Goal: Information Seeking & Learning: Learn about a topic

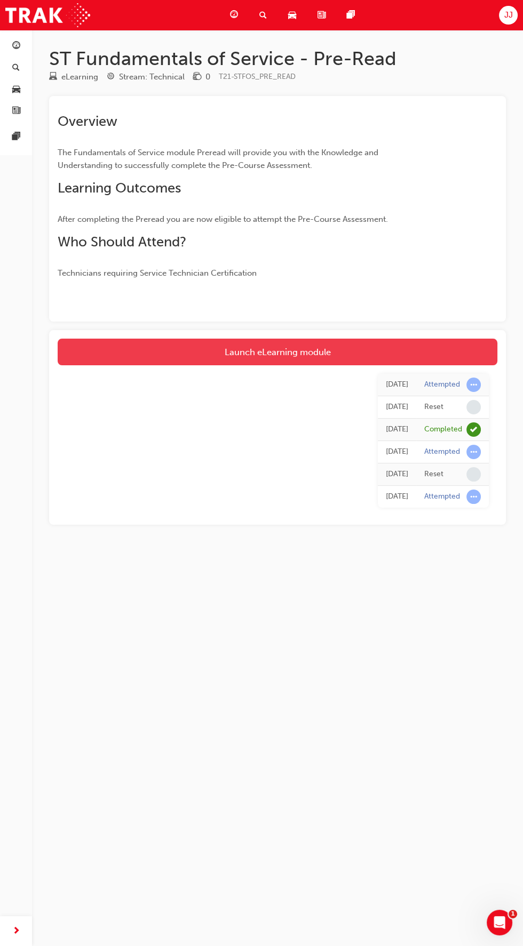
click at [368, 353] on link "Launch eLearning module" at bounding box center [278, 352] width 440 height 27
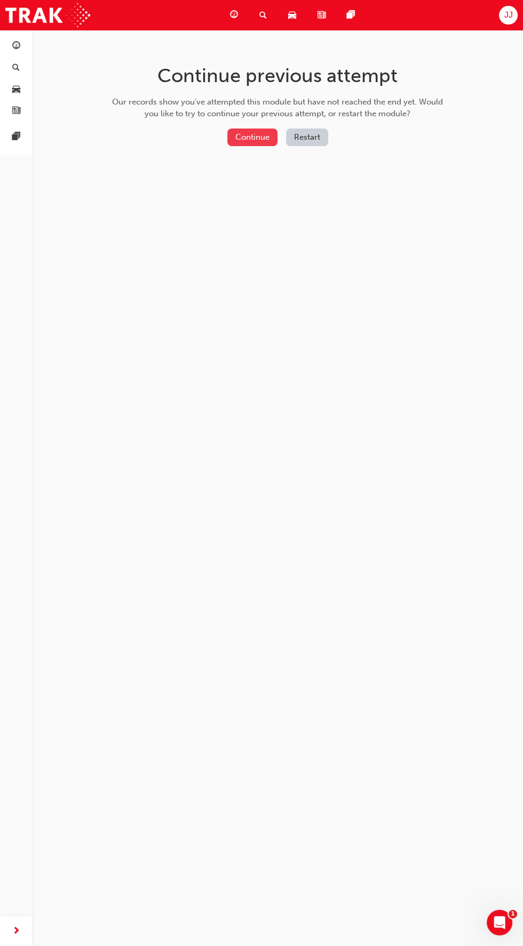
click at [265, 138] on button "Continue" at bounding box center [252, 138] width 50 height 18
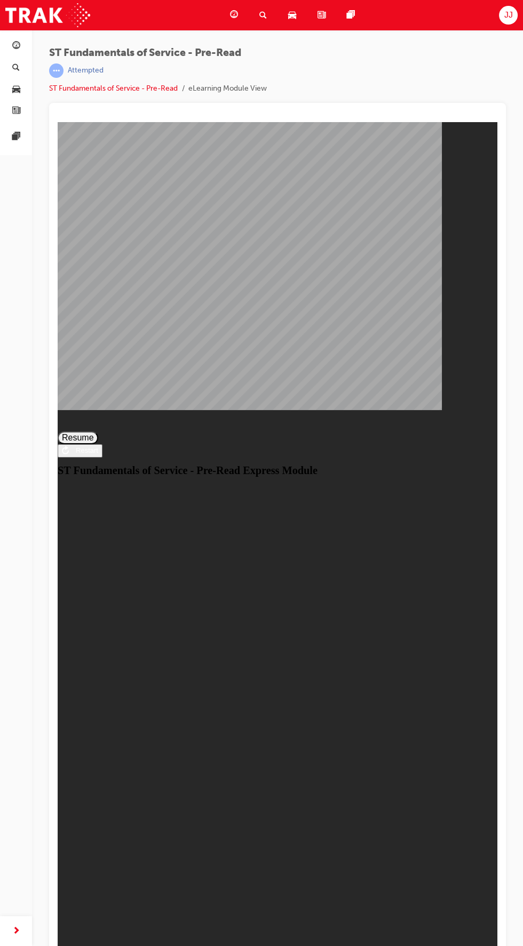
click at [98, 444] on button "Resume" at bounding box center [78, 438] width 41 height 13
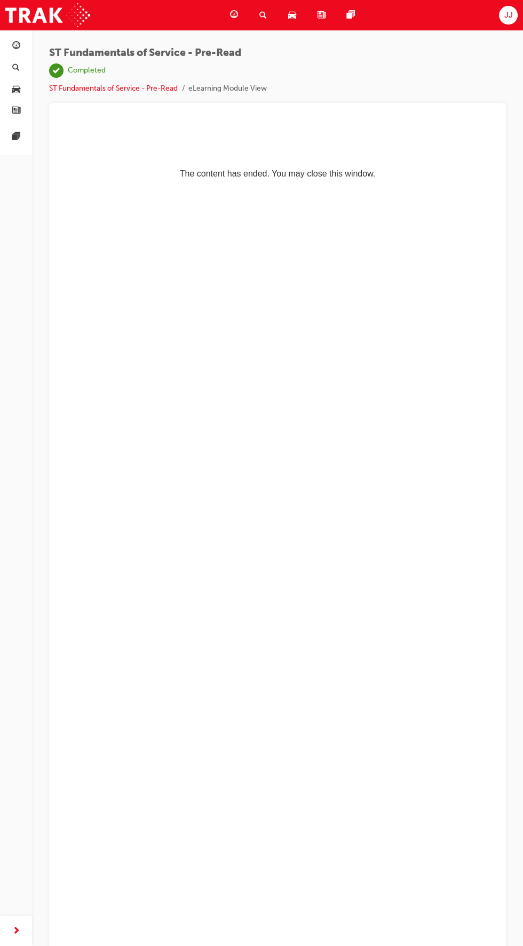
click at [389, 168] on p "The content has ended. You may close this window." at bounding box center [277, 155] width 431 height 48
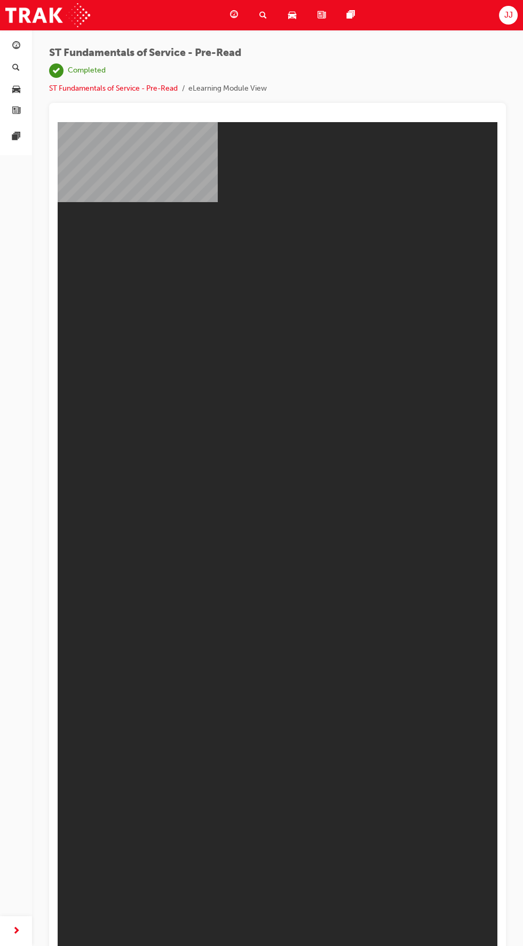
click at [358, 235] on body "ST Fundamentals of Service - Pre-Read Express Module You are offline. Trying to…" at bounding box center [278, 541] width 440 height 839
click at [245, 83] on li "eLearning Module View" at bounding box center [227, 89] width 78 height 12
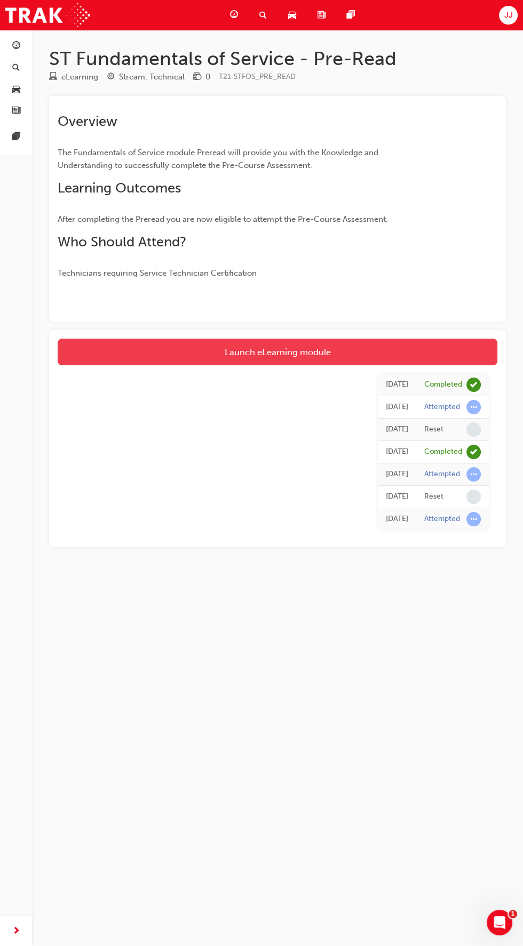
click at [374, 351] on link "Launch eLearning module" at bounding box center [278, 352] width 440 height 27
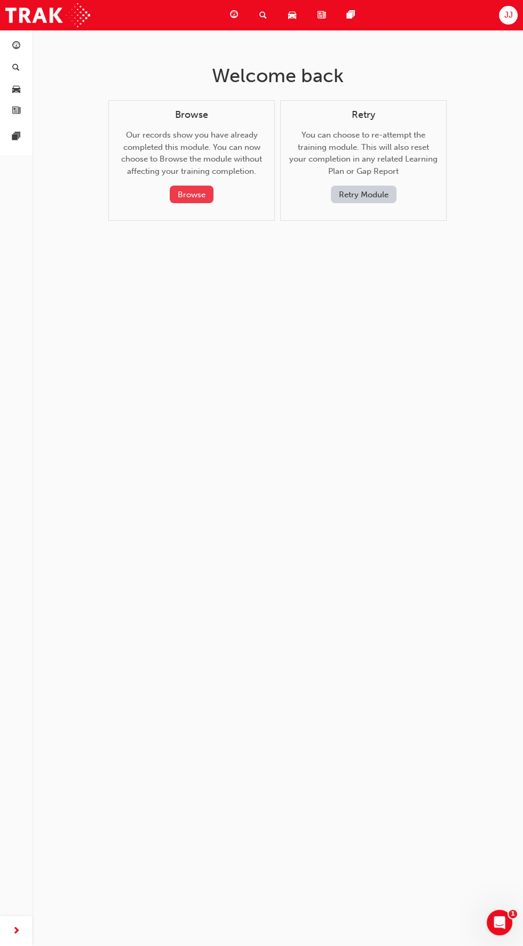
click at [201, 198] on button "Browse" at bounding box center [192, 195] width 44 height 18
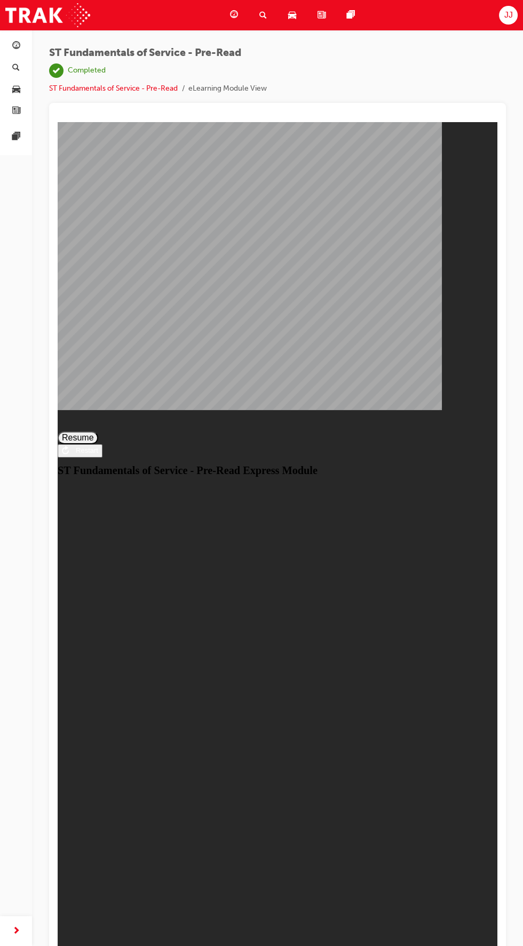
click at [98, 444] on button "Resume" at bounding box center [78, 438] width 41 height 13
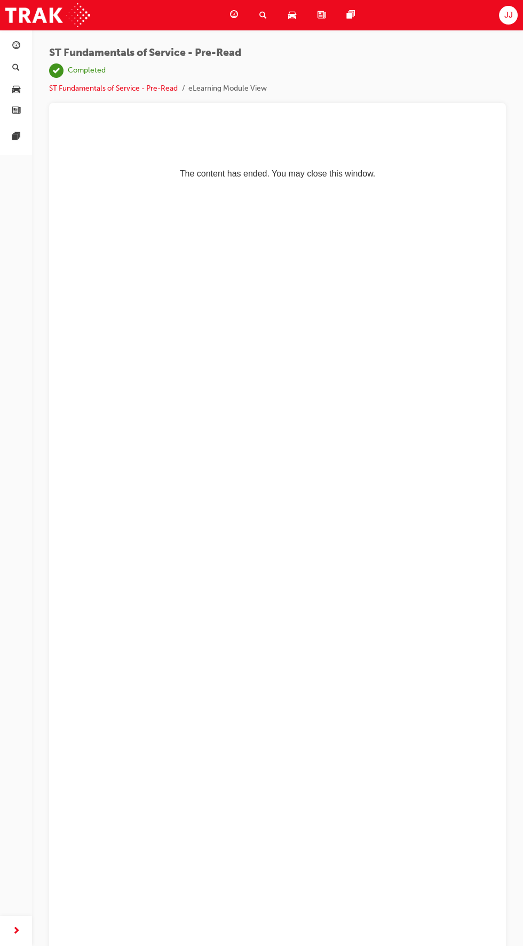
click at [383, 65] on div "ST Fundamentals of Service - Pre-Read | Completed ST Fundamentals of Service - …" at bounding box center [277, 75] width 457 height 56
click at [138, 106] on div at bounding box center [277, 531] width 457 height 856
click at [122, 87] on link "ST Fundamentals of Service - Pre-Read" at bounding box center [113, 88] width 129 height 9
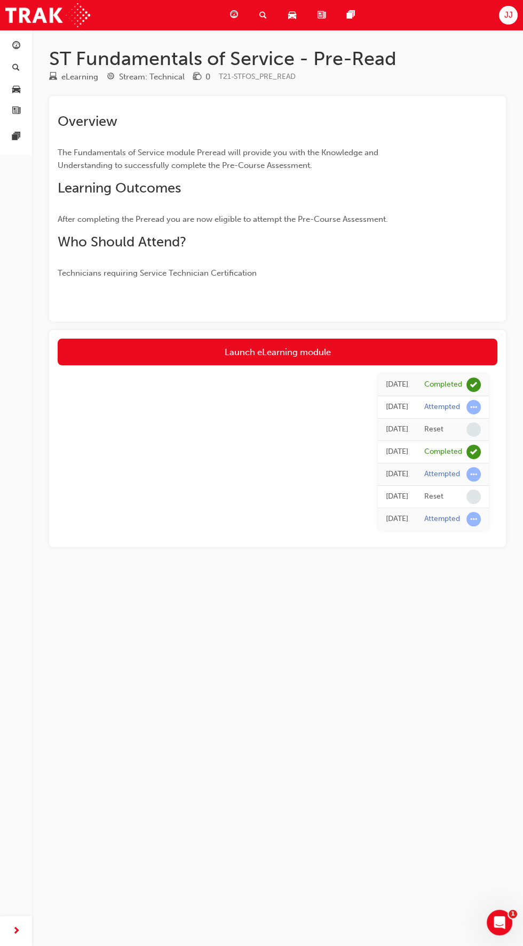
click at [459, 427] on div "Reset" at bounding box center [452, 429] width 57 height 14
click at [473, 451] on span "learningRecordVerb_COMPLETE-icon" at bounding box center [473, 452] width 14 height 14
click at [481, 465] on td "Attempted" at bounding box center [452, 474] width 73 height 22
click at [481, 484] on td "Attempted" at bounding box center [452, 474] width 73 height 22
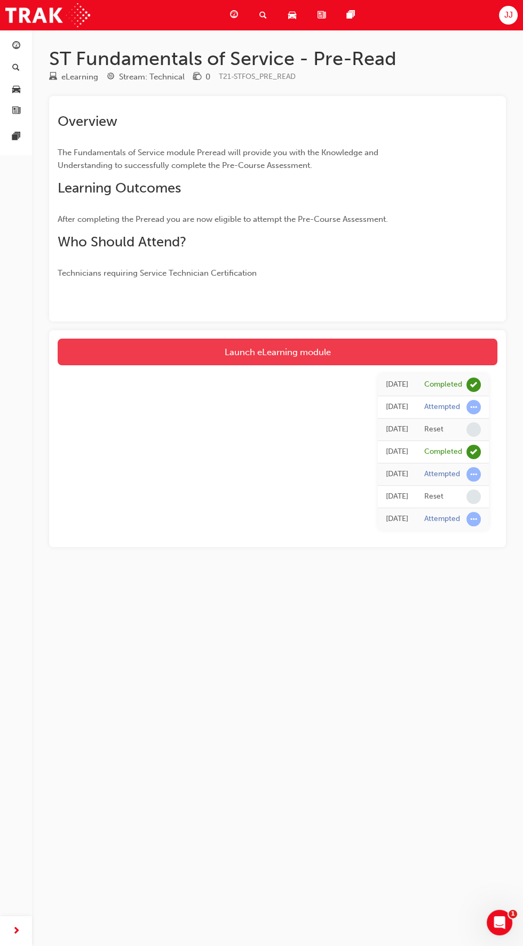
click at [322, 347] on link "Launch eLearning module" at bounding box center [278, 352] width 440 height 27
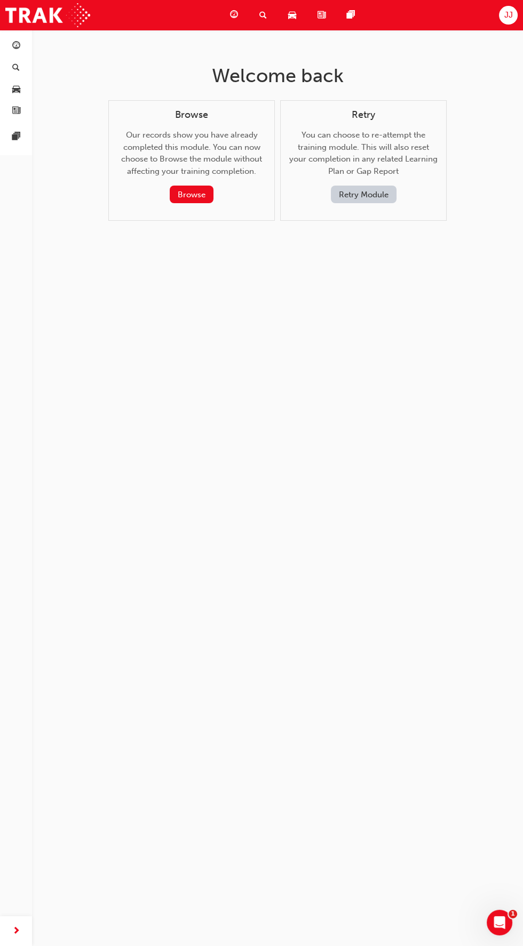
click at [386, 198] on button "Retry Module" at bounding box center [364, 195] width 66 height 18
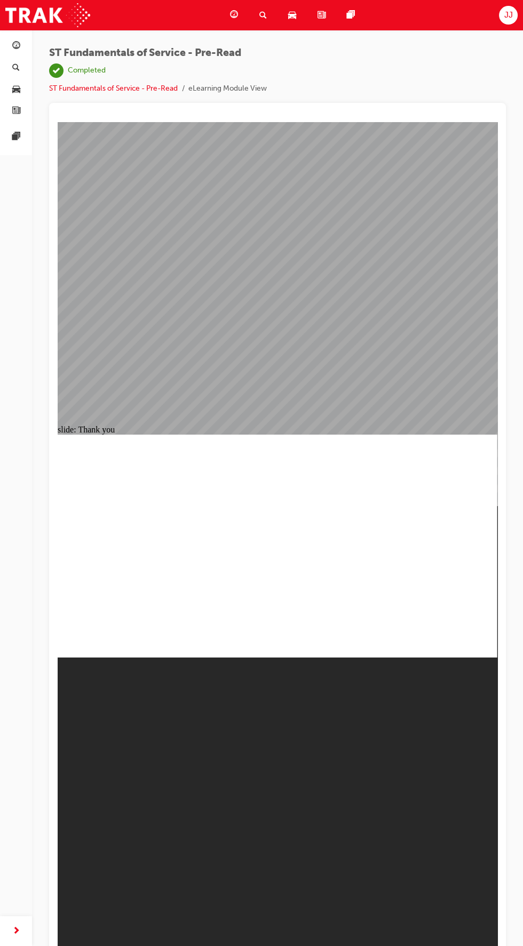
click at [260, 87] on li "eLearning Module View" at bounding box center [227, 89] width 78 height 12
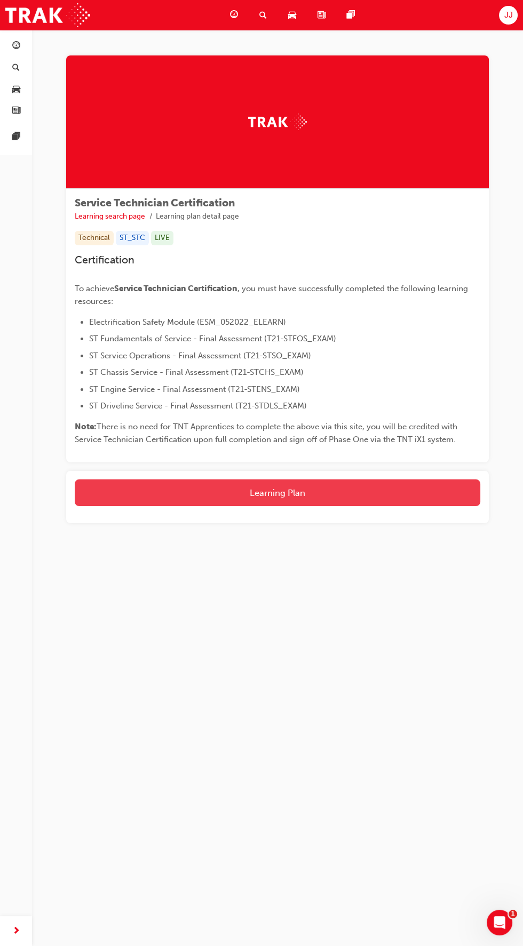
click at [362, 485] on button "Learning Plan" at bounding box center [277, 493] width 405 height 27
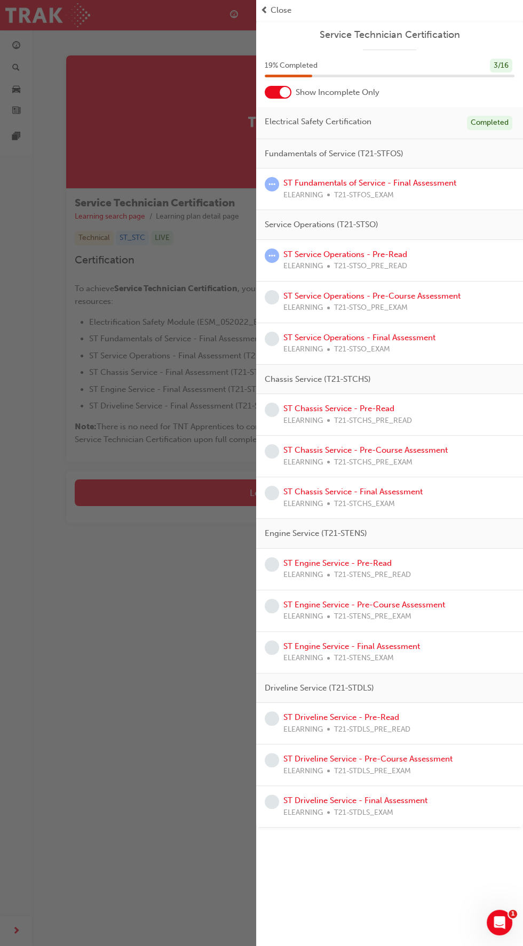
click at [472, 36] on span "Service Technician Certification" at bounding box center [390, 35] width 250 height 12
click at [474, 68] on div "19 % Completed 3 / 16" at bounding box center [390, 66] width 250 height 14
click at [468, 86] on div "Show Incomplete Only" at bounding box center [389, 92] width 267 height 13
click at [463, 97] on div "Show Incomplete Only" at bounding box center [389, 92] width 267 height 13
click at [471, 92] on div "Show Incomplete Only" at bounding box center [389, 92] width 267 height 13
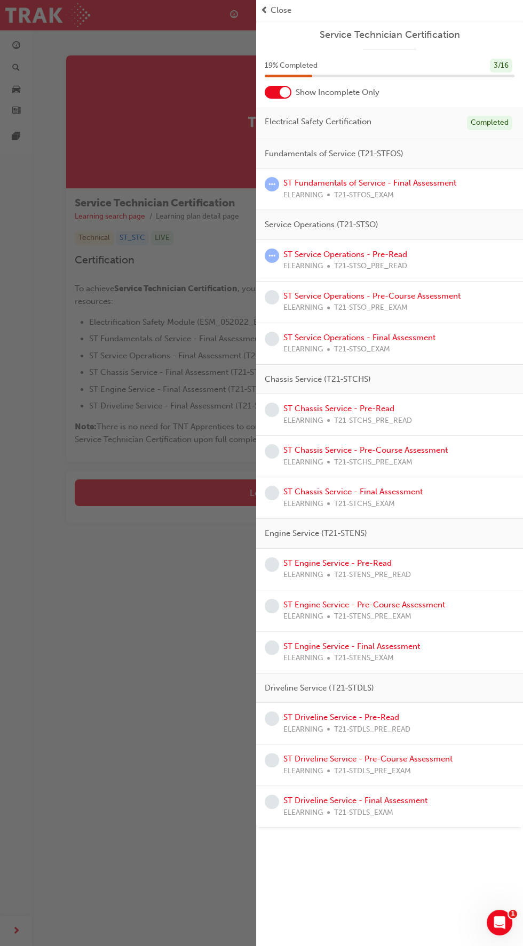
click at [459, 66] on div "19 % Completed 3 / 16" at bounding box center [390, 66] width 250 height 14
click at [460, 63] on div "19 % Completed 3 / 16" at bounding box center [390, 66] width 250 height 14
click at [504, 40] on span "Service Technician Certification" at bounding box center [390, 35] width 250 height 12
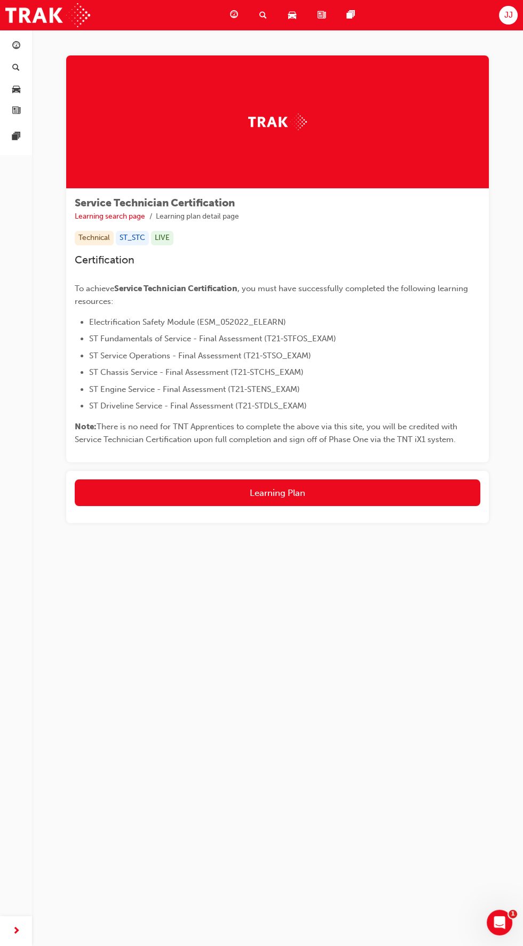
click at [77, 277] on div "Certification To achieve Service Technician Certification , you must have succe…" at bounding box center [277, 350] width 405 height 193
click at [77, 255] on span "Certification" at bounding box center [105, 260] width 60 height 12
click at [341, 111] on div at bounding box center [277, 121] width 422 height 133
click at [305, 110] on div at bounding box center [277, 121] width 422 height 133
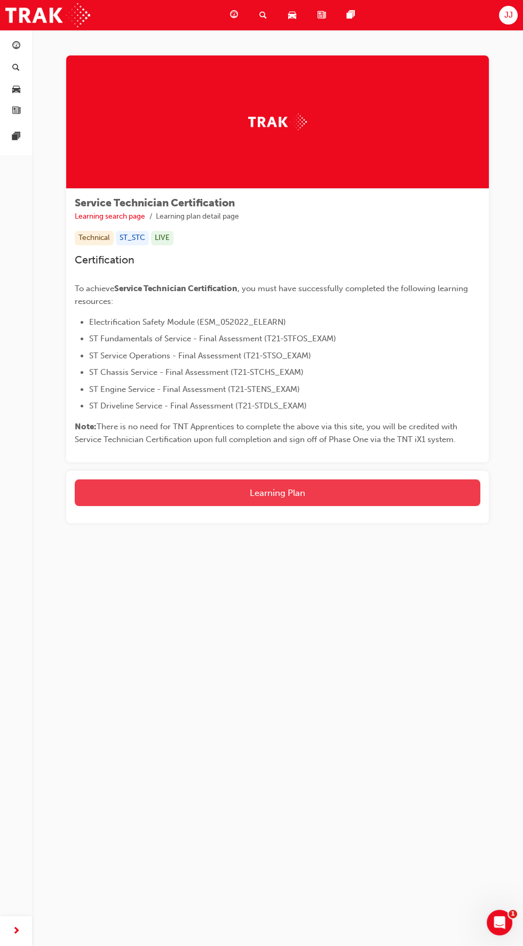
click at [418, 482] on button "Learning Plan" at bounding box center [277, 493] width 405 height 27
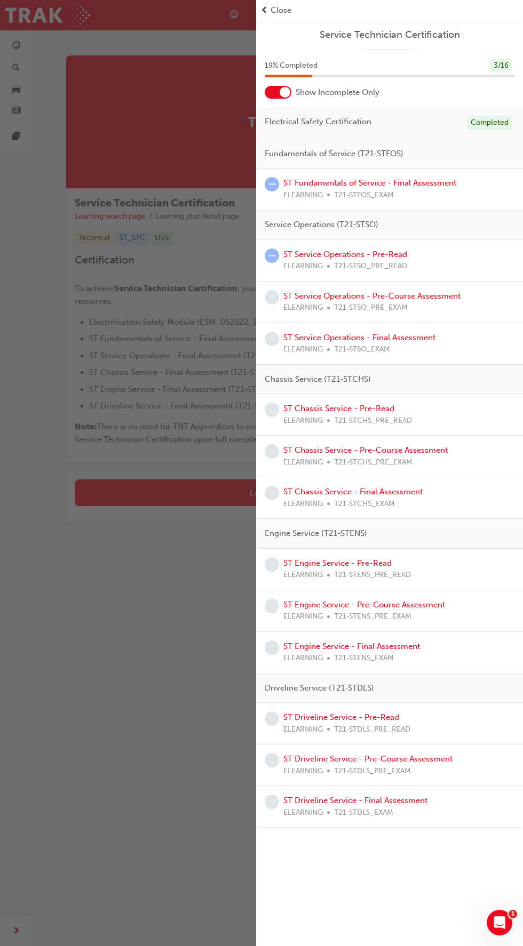
click at [494, 125] on div "Completed" at bounding box center [489, 123] width 45 height 14
click at [441, 216] on div "Service Operations (T21-STSO)" at bounding box center [389, 225] width 267 height 30
click at [450, 203] on div "ST Fundamentals of Service - Final Assessment ELEARNING T21-STFOS_EXAM" at bounding box center [389, 190] width 267 height 42
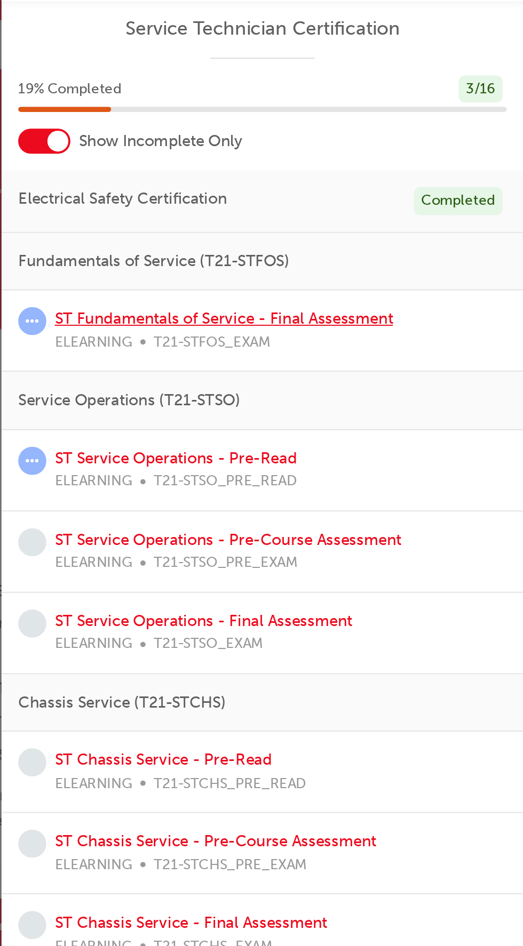
click at [405, 180] on link "ST Fundamentals of Service - Final Assessment" at bounding box center [369, 183] width 173 height 10
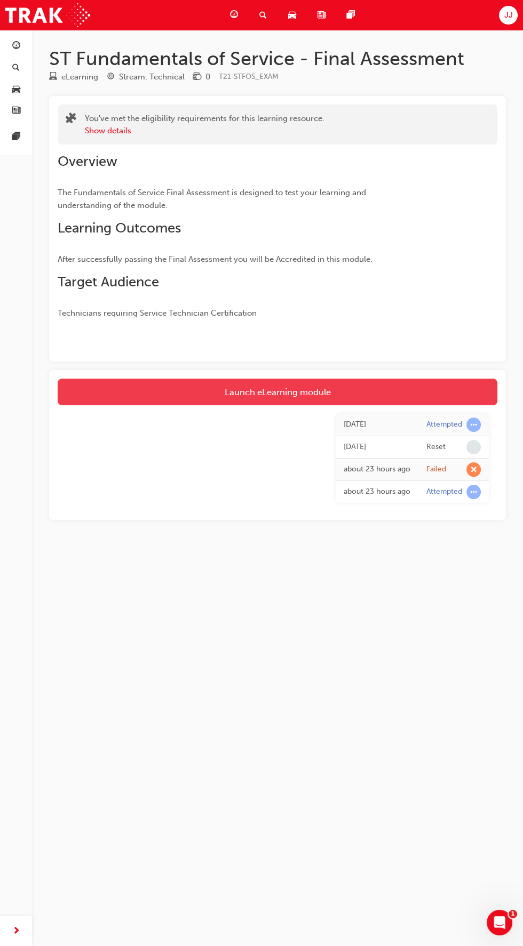
click at [444, 390] on link "Launch eLearning module" at bounding box center [278, 392] width 440 height 27
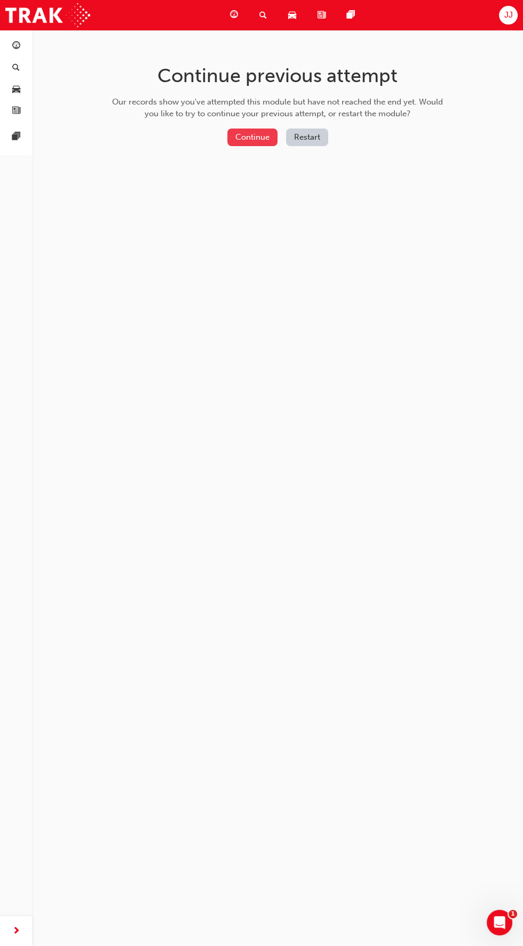
click at [274, 131] on button "Continue" at bounding box center [252, 138] width 50 height 18
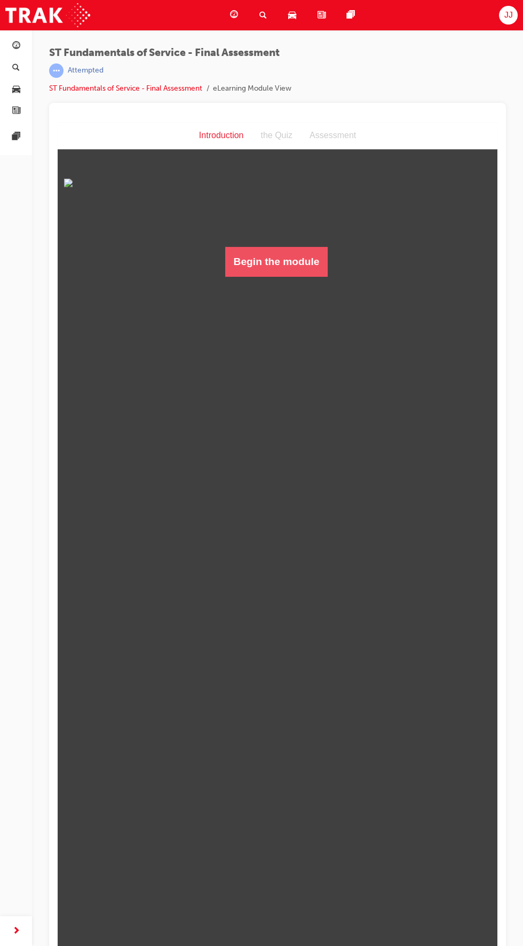
click at [302, 277] on button "Begin the module" at bounding box center [276, 262] width 103 height 30
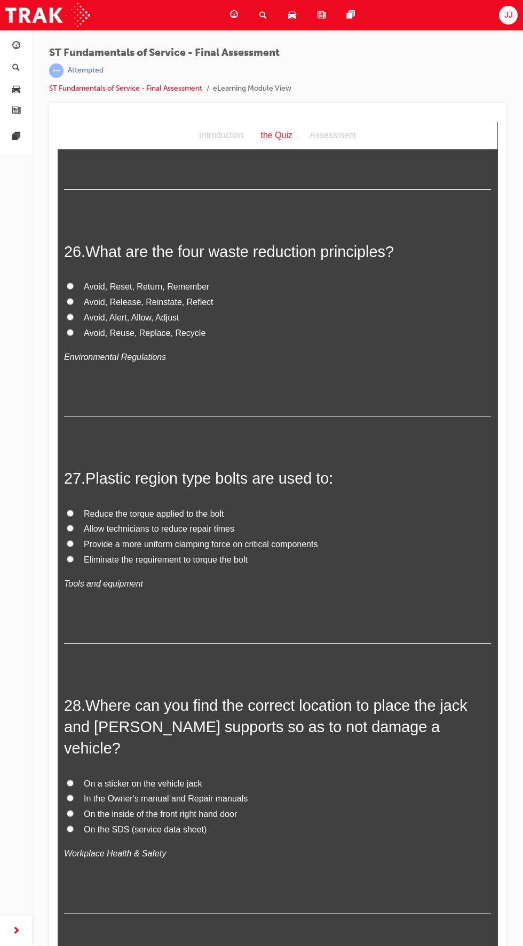
scroll to position [6167, 0]
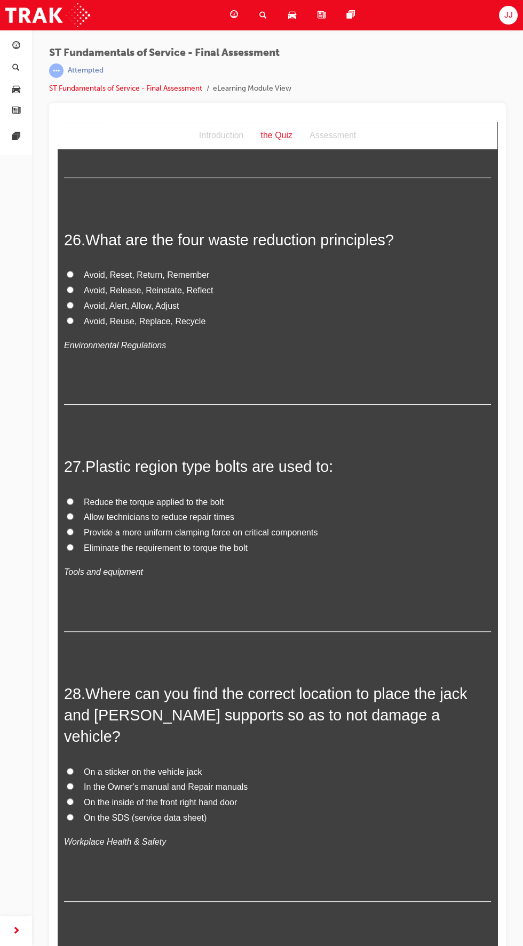
radio input "true"
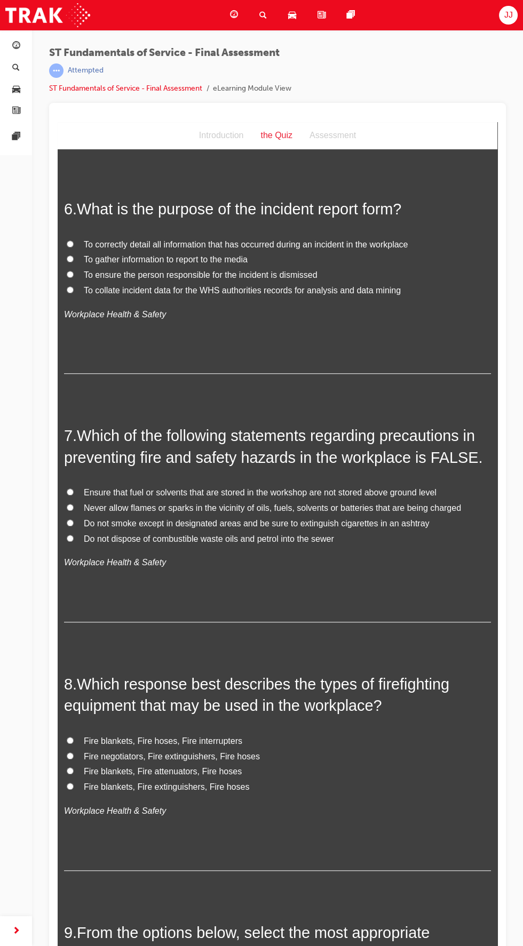
scroll to position [0, 0]
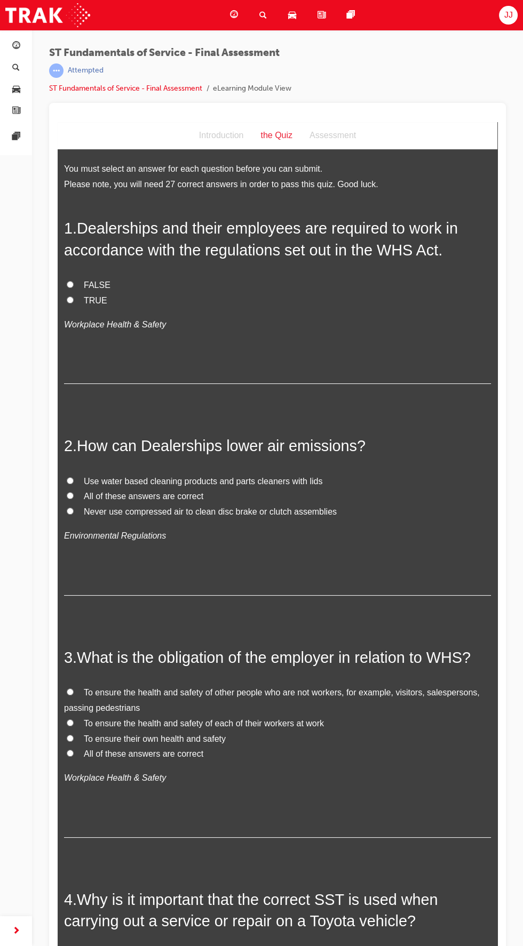
click at [70, 288] on input "FALSE" at bounding box center [70, 284] width 7 height 7
radio input "true"
click at [70, 304] on input "TRUE" at bounding box center [70, 300] width 7 height 7
radio input "true"
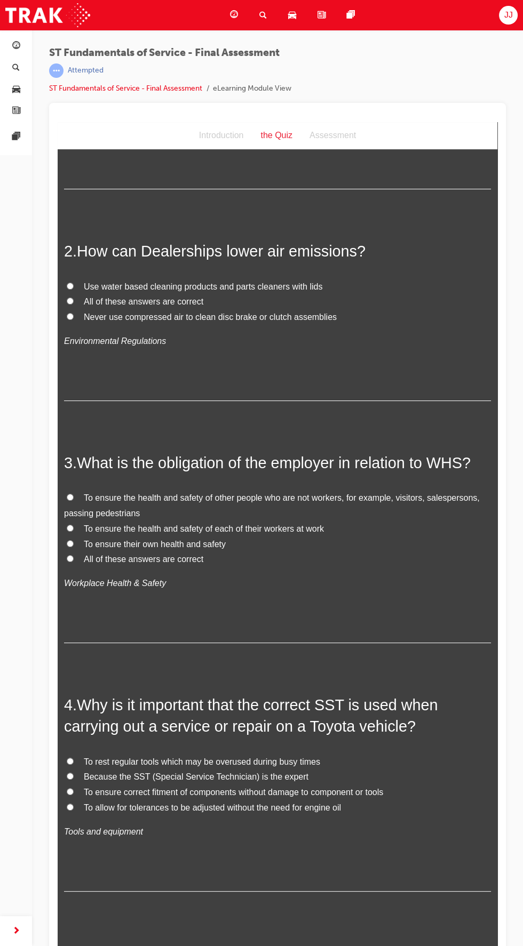
scroll to position [195, 0]
click at [70, 305] on input "All of these answers are correct" at bounding box center [70, 301] width 7 height 7
radio input "true"
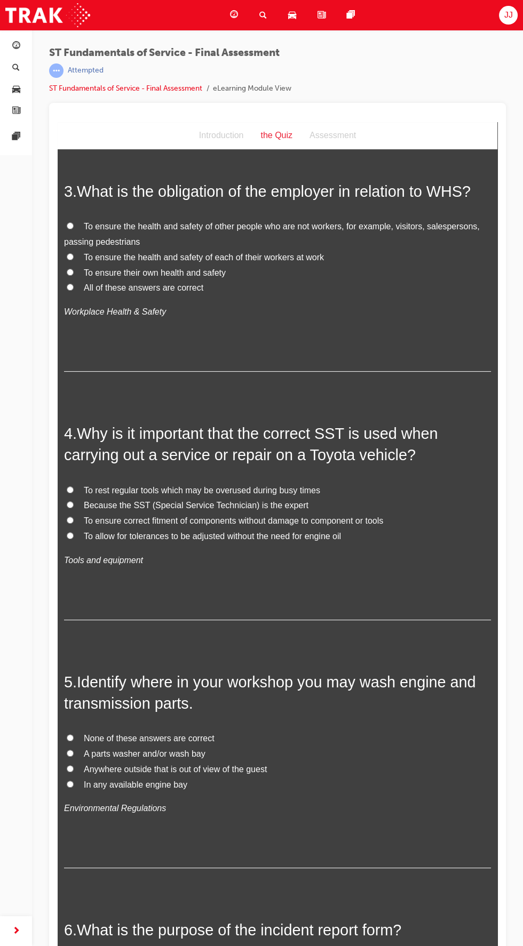
scroll to position [488, 0]
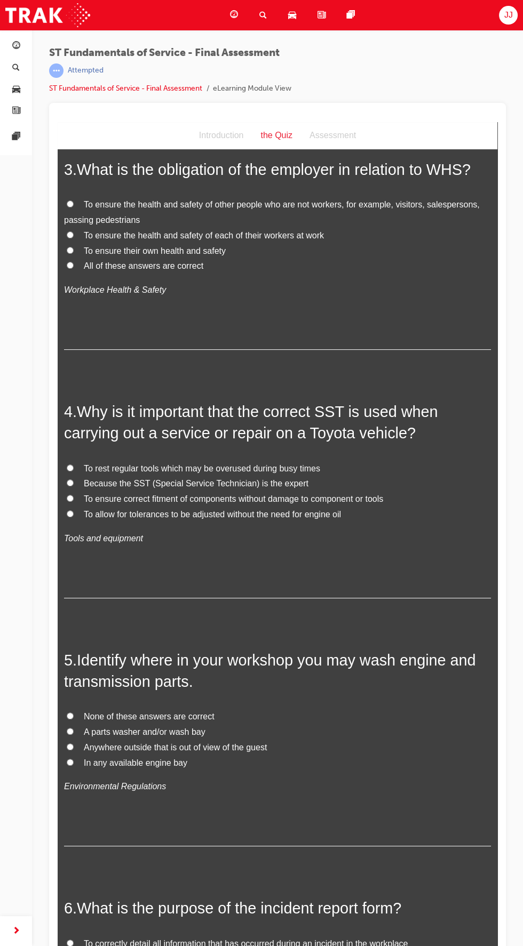
click at [69, 269] on input "All of these answers are correct" at bounding box center [70, 265] width 7 height 7
radio input "true"
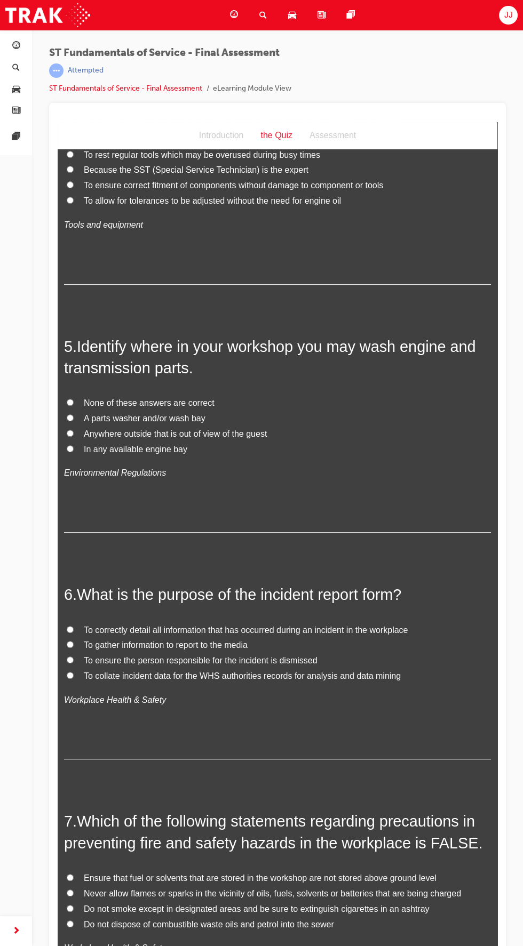
scroll to position [801, 0]
click at [70, 204] on input "To allow for tolerances to be adjusted without the need for engine oil" at bounding box center [70, 200] width 7 height 7
radio input "true"
click at [70, 204] on input "To allow for tolerances to be adjusted without the need for engine oil" at bounding box center [70, 200] width 7 height 7
click at [93, 190] on span "To ensure correct fitment of components without damage to component or tools" at bounding box center [233, 185] width 299 height 9
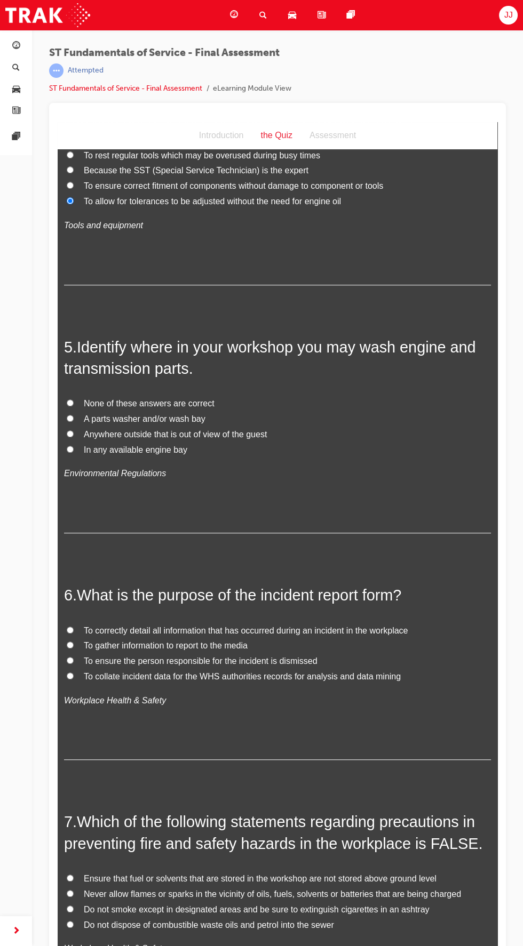
click at [74, 189] on input "To ensure correct fitment of components without damage to component or tools" at bounding box center [70, 185] width 7 height 7
radio input "true"
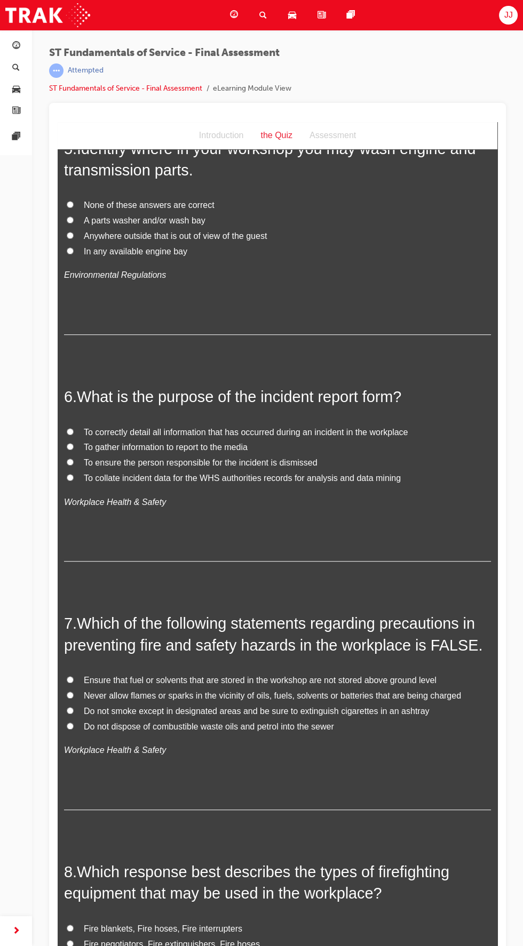
scroll to position [1012, 0]
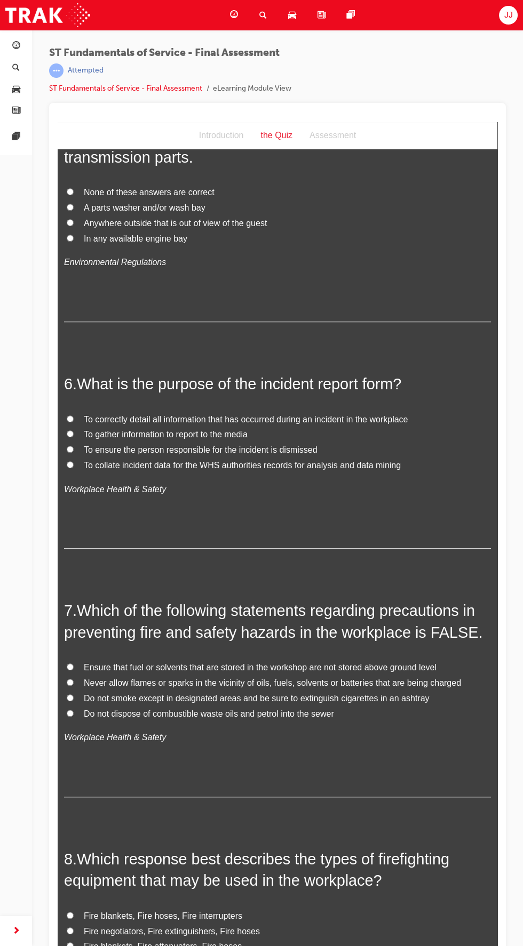
click at [69, 195] on input "None of these answers are correct" at bounding box center [70, 191] width 7 height 7
radio input "true"
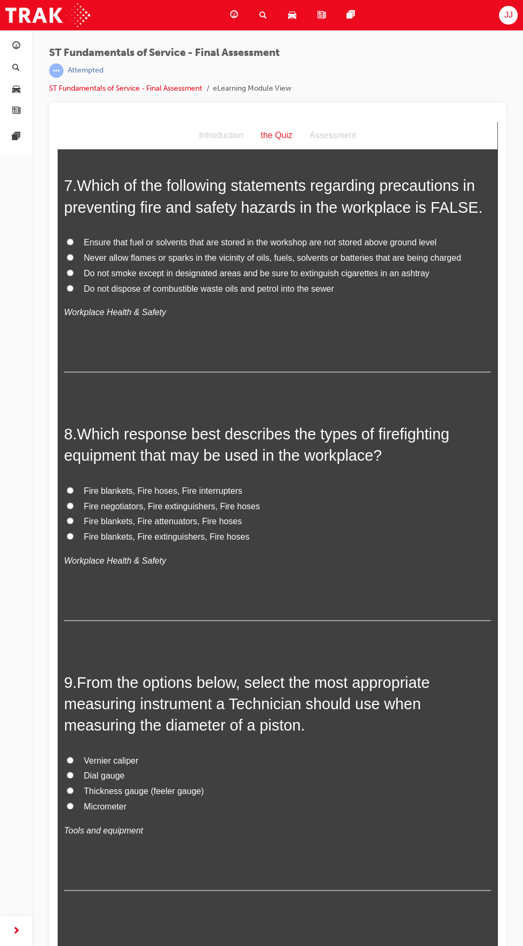
scroll to position [1441, 0]
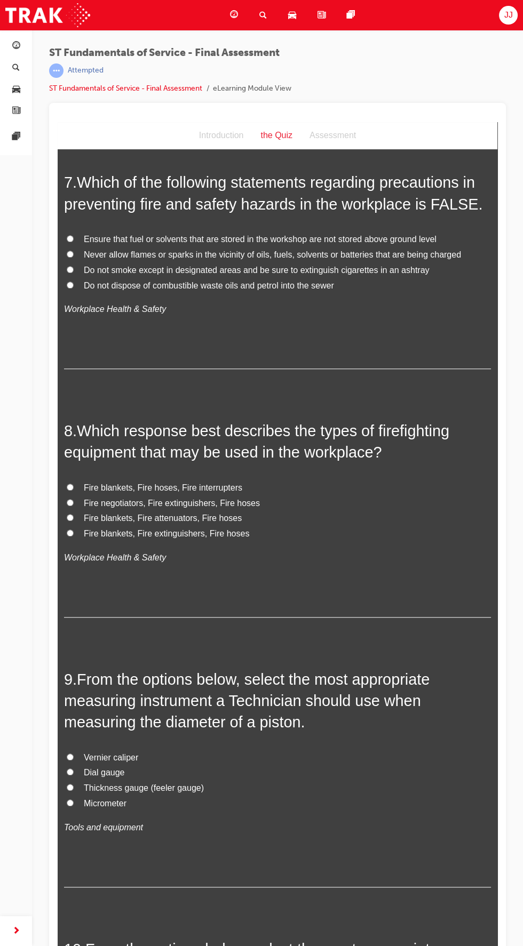
click at [77, 45] on label "To collate incident data for the WHS authorities records for analysis and data …" at bounding box center [277, 37] width 427 height 15
click at [74, 40] on input "To collate incident data for the WHS authorities records for analysis and data …" at bounding box center [70, 36] width 7 height 7
radio input "true"
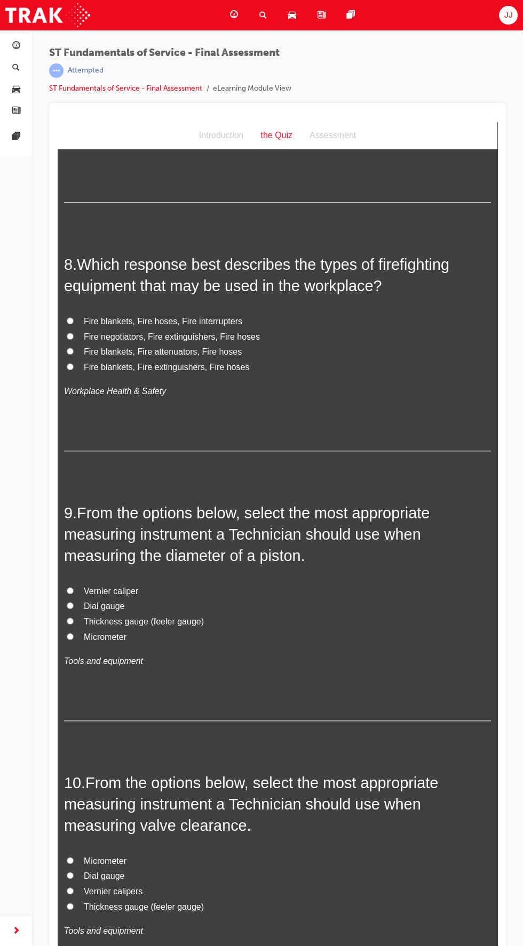
scroll to position [1609, 0]
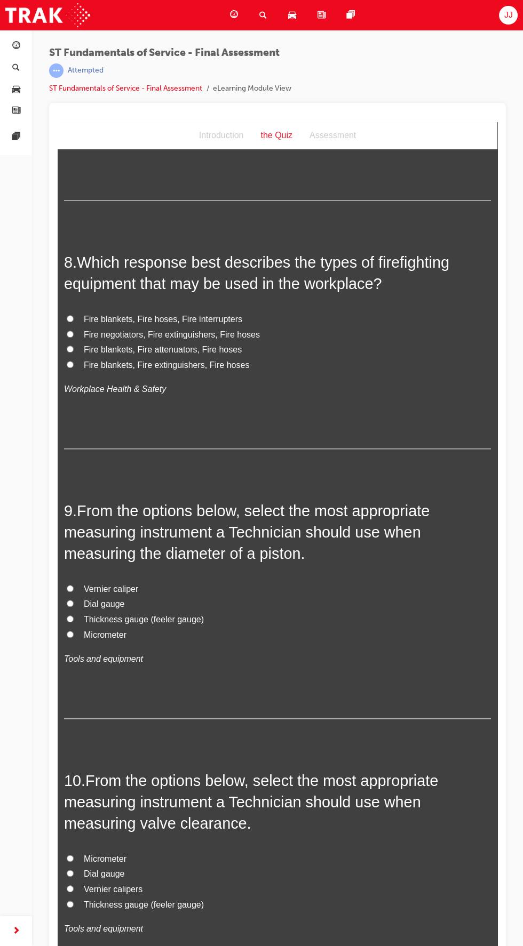
click at [69, 74] on input "Ensure that fuel or solvents that are stored in the workshop are not stored abo…" at bounding box center [70, 70] width 7 height 7
radio input "true"
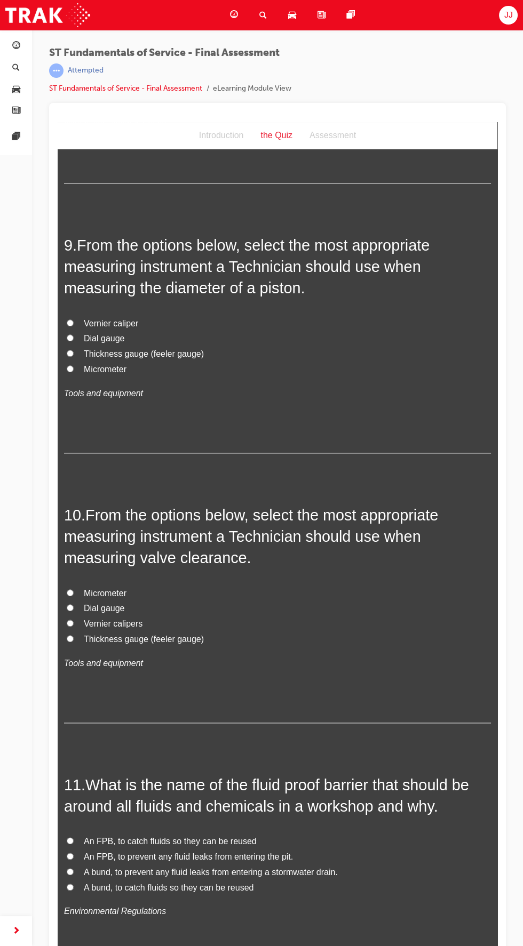
scroll to position [1880, 0]
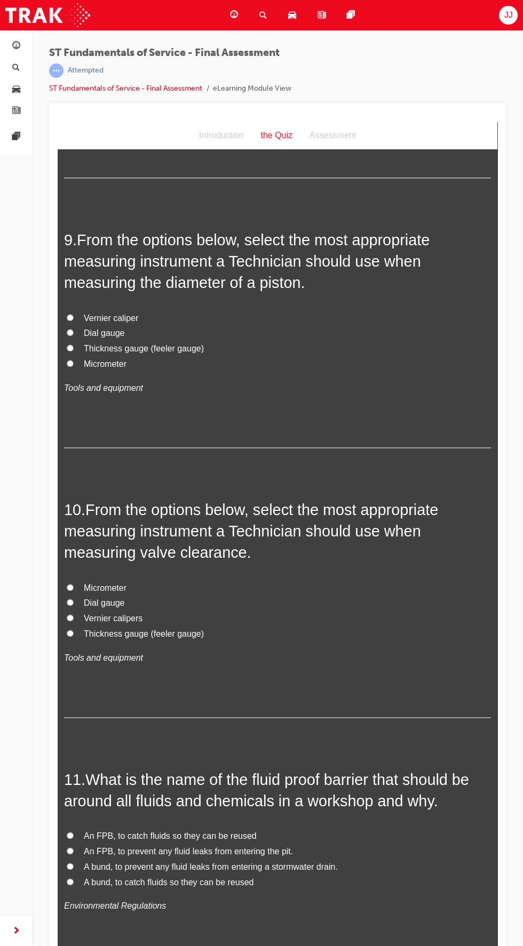
click at [70, 97] on input "Fire blankets, Fire extinguishers, Fire hoses" at bounding box center [70, 93] width 7 height 7
radio input "true"
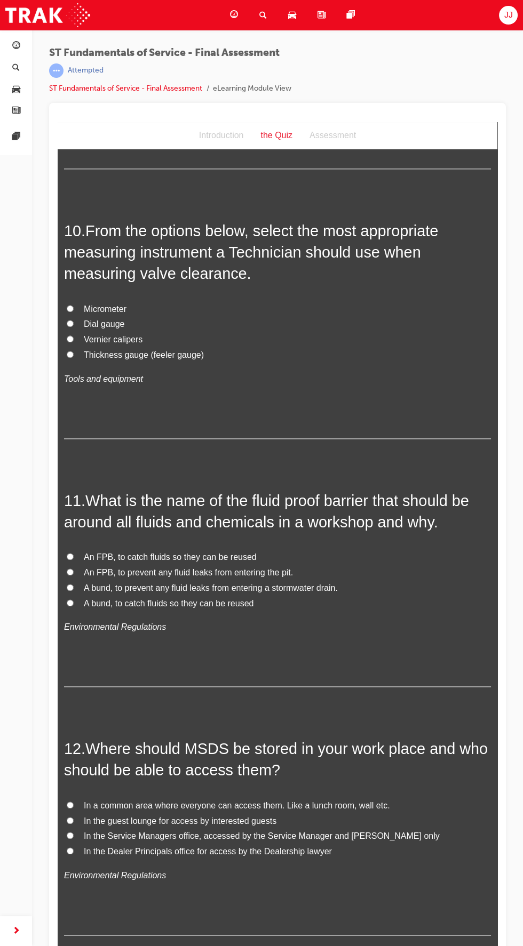
scroll to position [2198, 0]
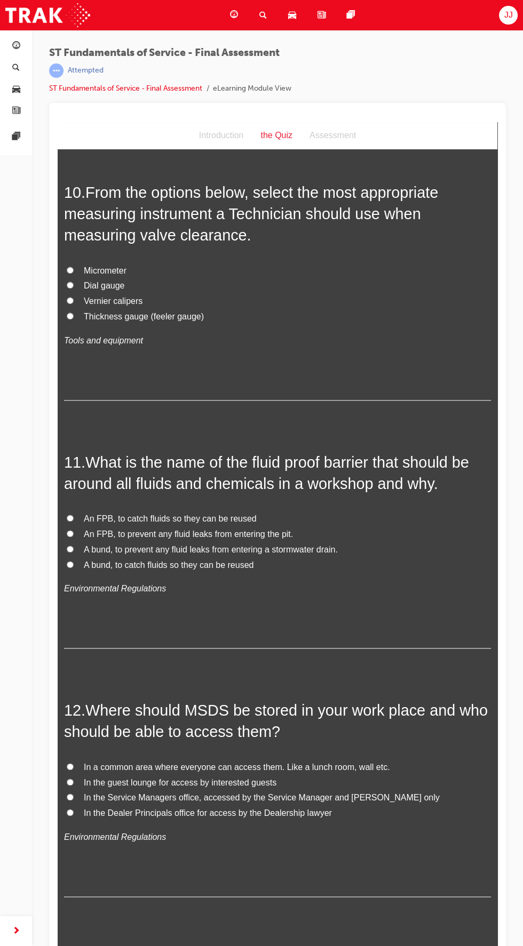
click at [70, 19] on input "Dial gauge" at bounding box center [70, 15] width 7 height 7
radio input "true"
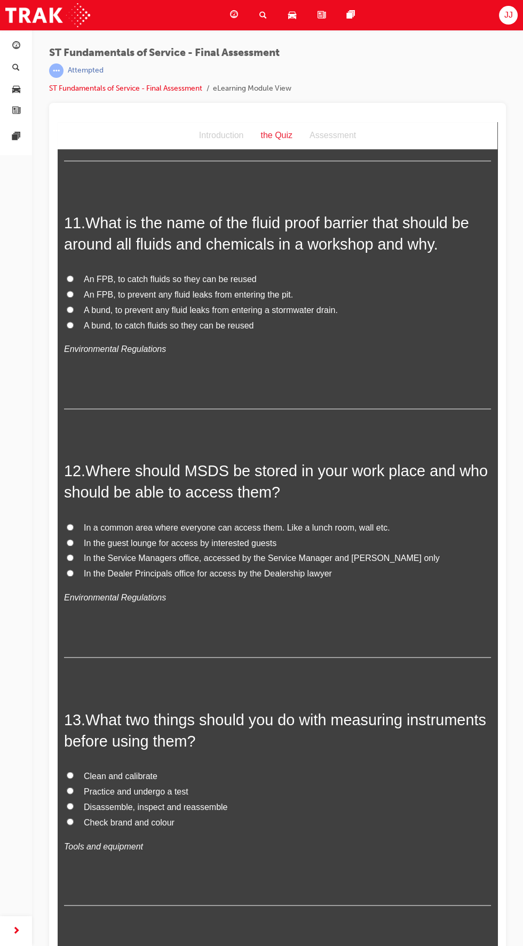
scroll to position [2439, 0]
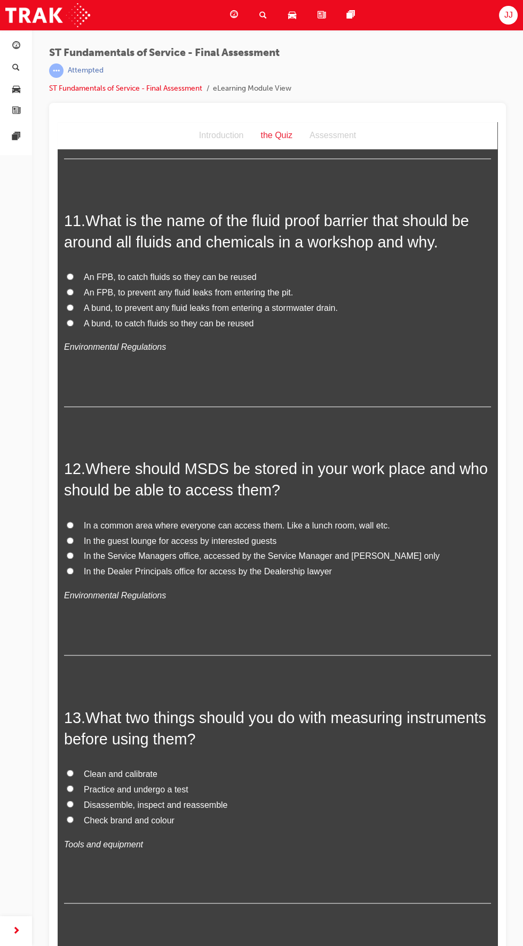
click at [90, 79] on span "Thickness gauge (feeler gauge)" at bounding box center [144, 74] width 120 height 9
click at [74, 78] on input "Thickness gauge (feeler gauge)" at bounding box center [70, 74] width 7 height 7
radio input "true"
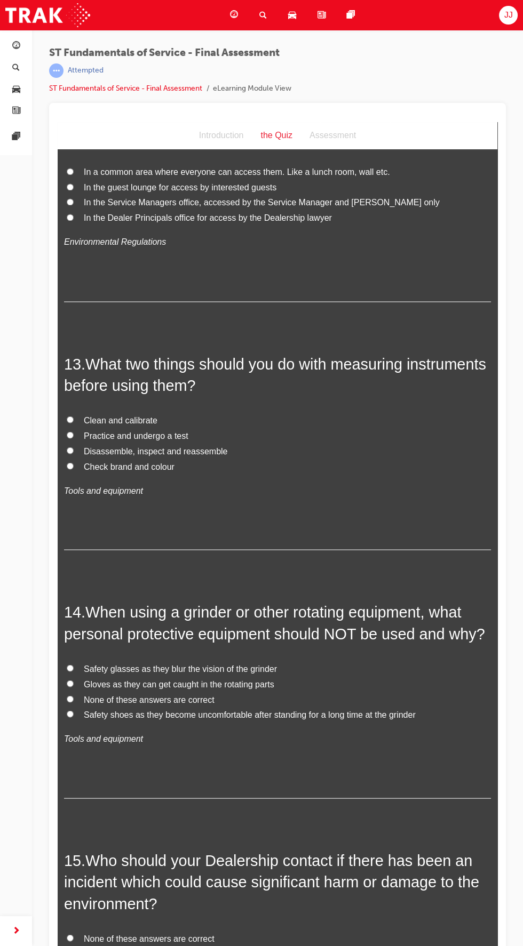
scroll to position [2810, 0]
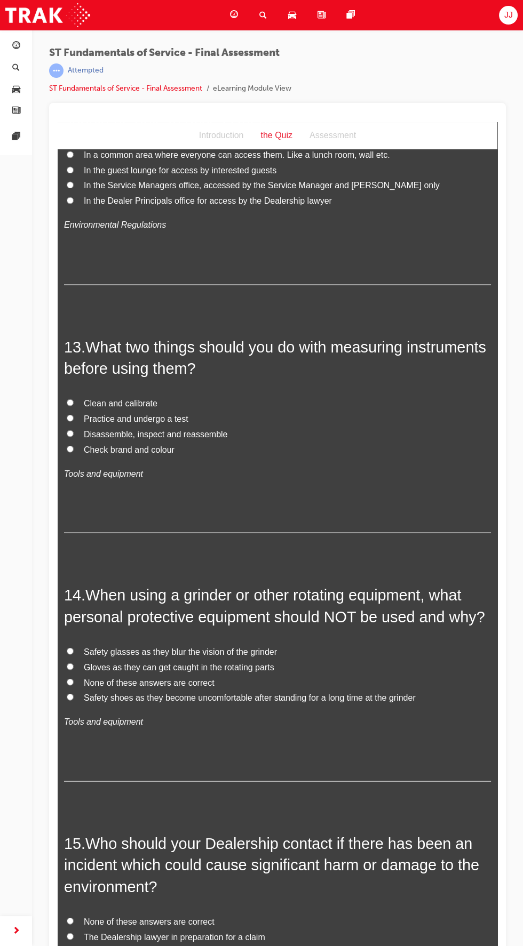
radio input "true"
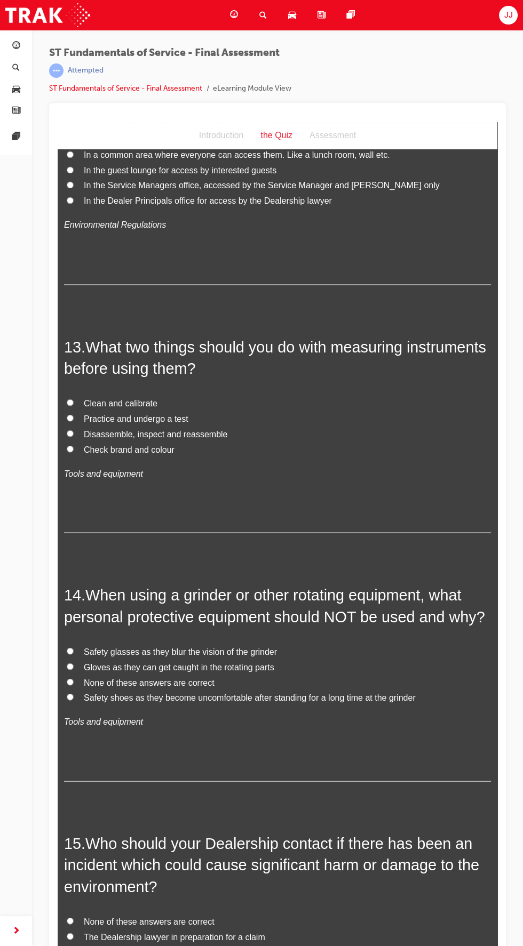
radio input "true"
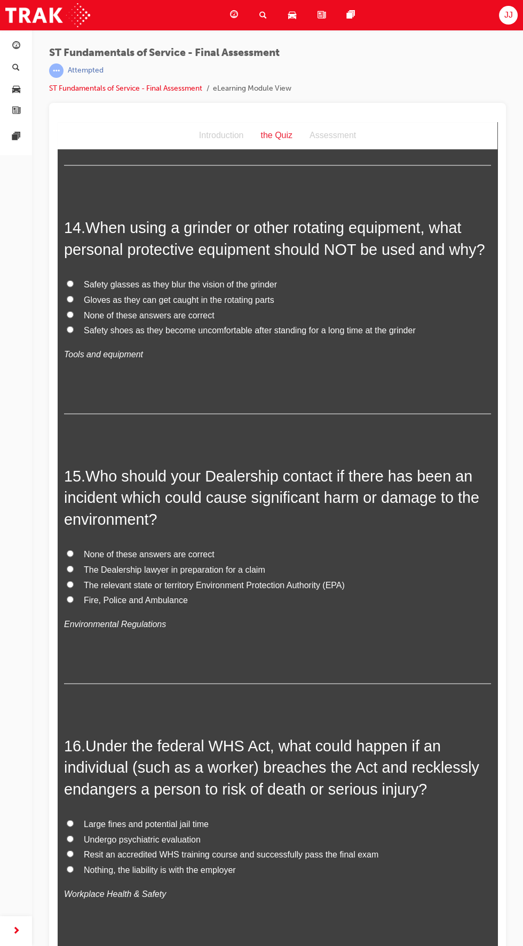
scroll to position [3227, 0]
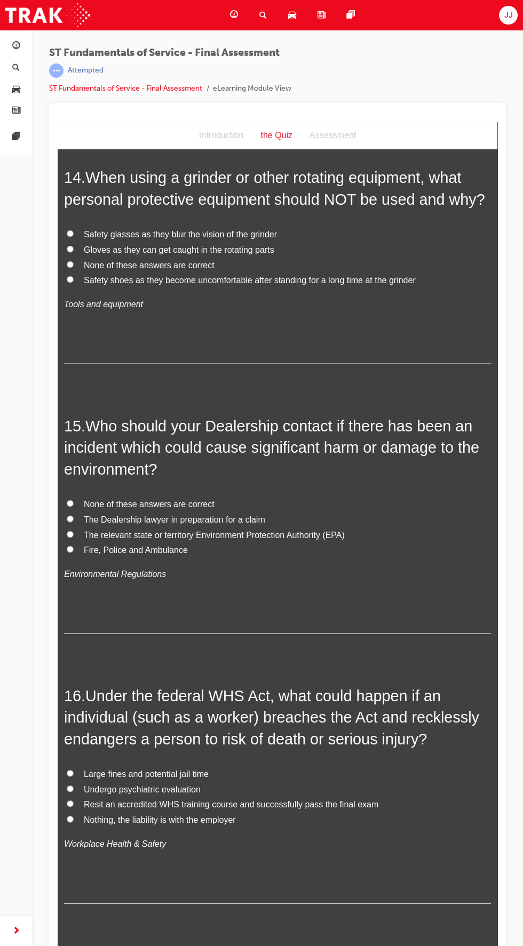
radio input "true"
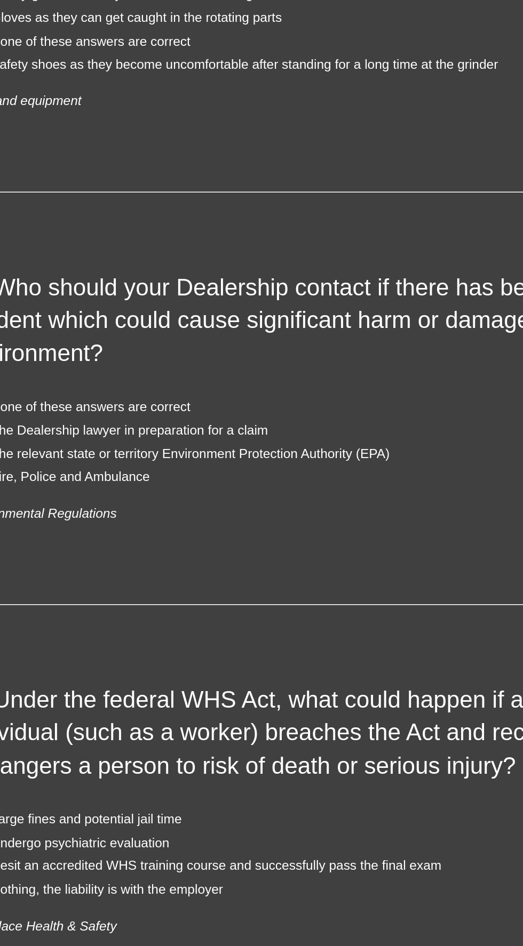
scroll to position [3231, 0]
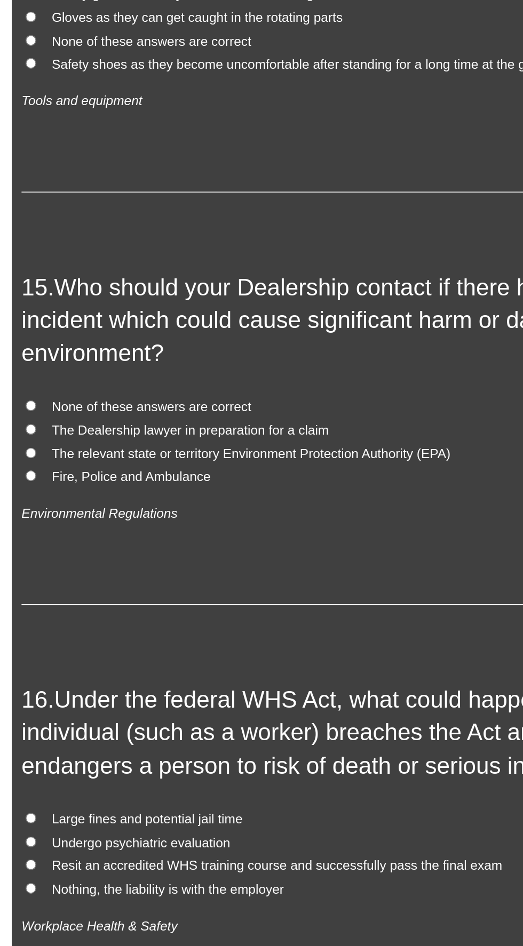
radio input "true"
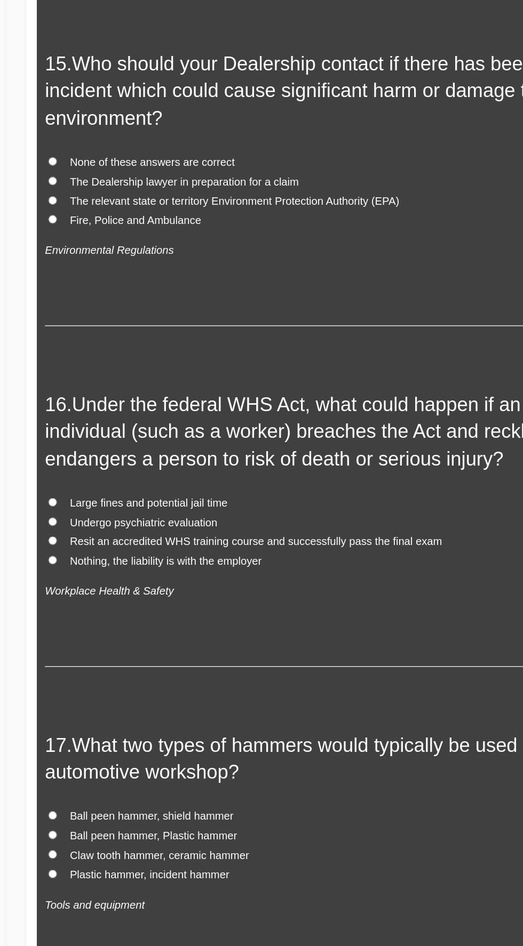
scroll to position [3443, 0]
radio input "true"
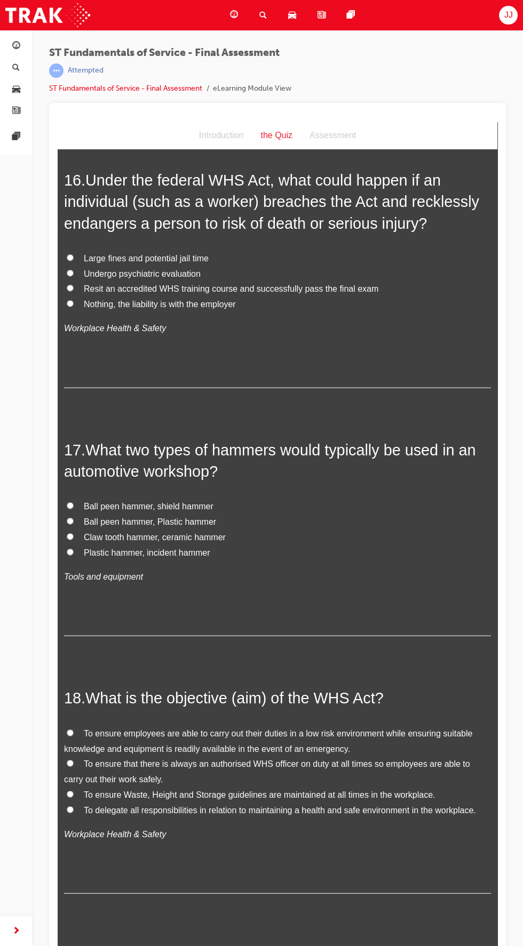
scroll to position [3748, 0]
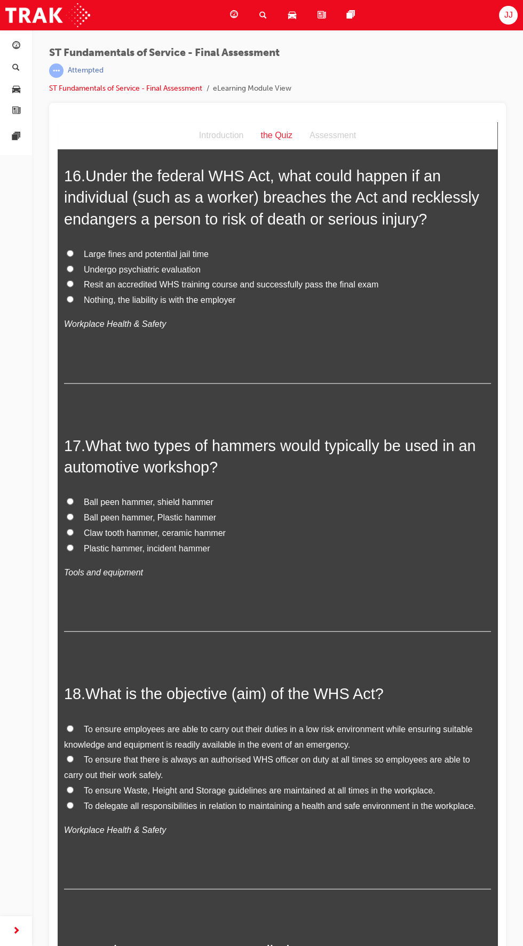
radio input "true"
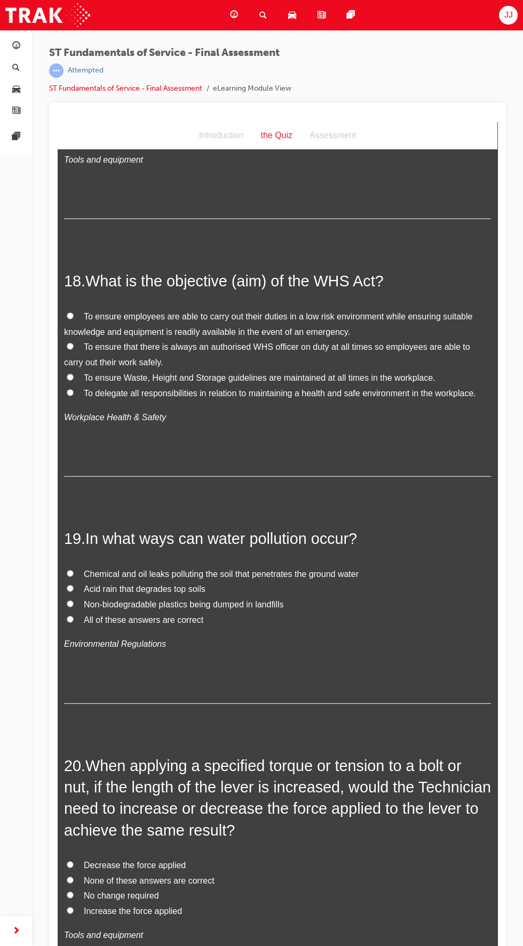
scroll to position [4165, 0]
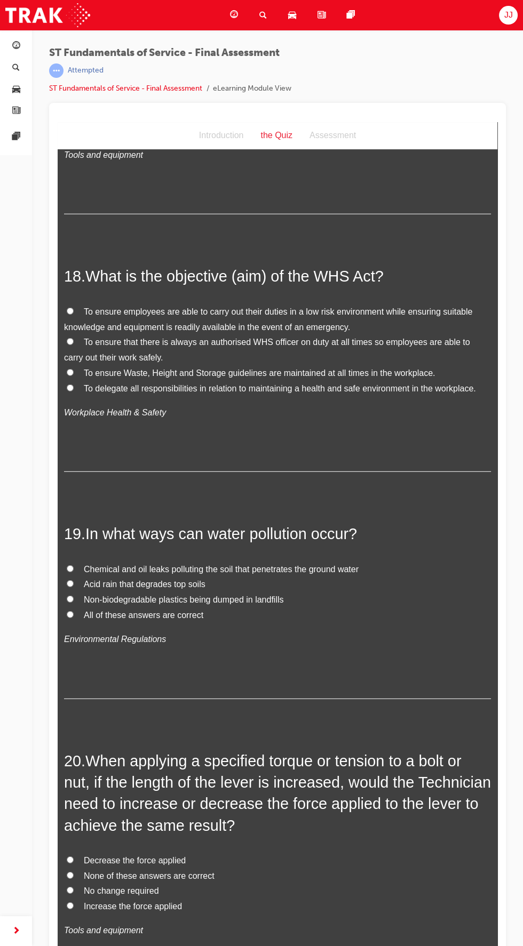
radio input "true"
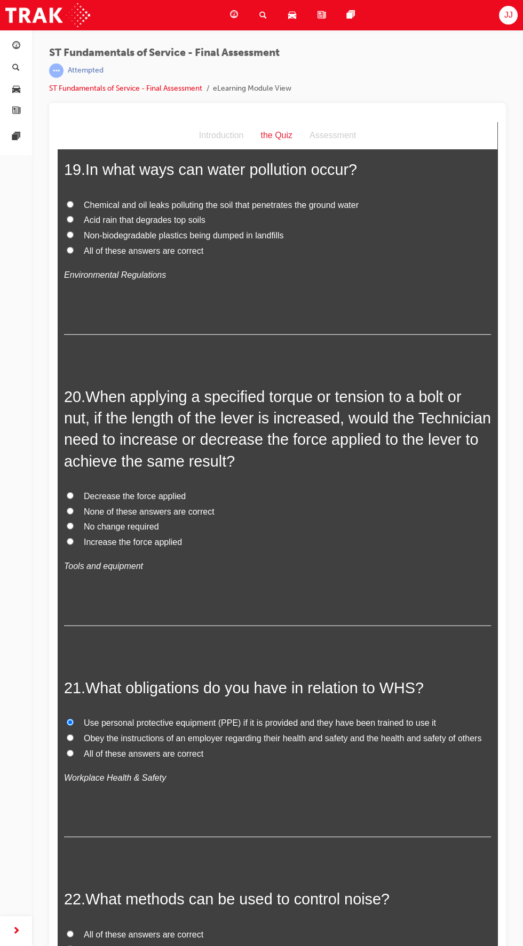
scroll to position [4532, 0]
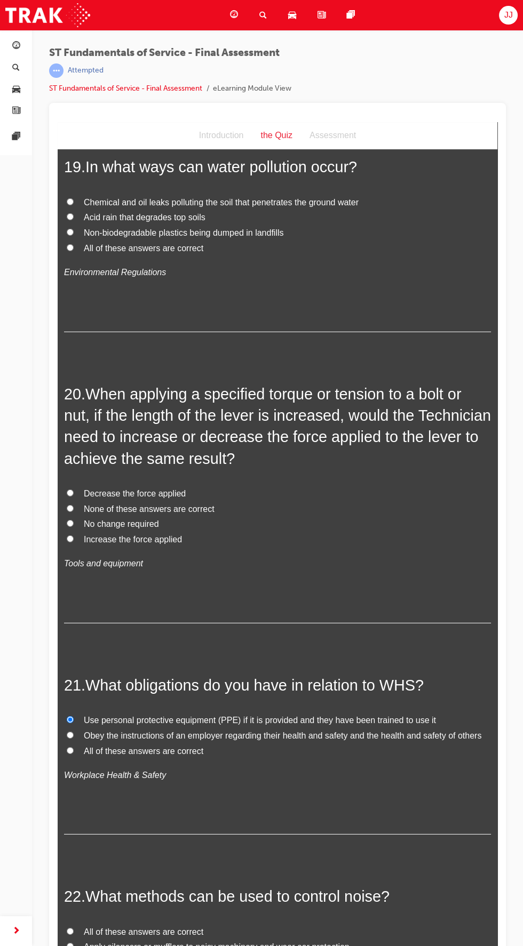
radio input "true"
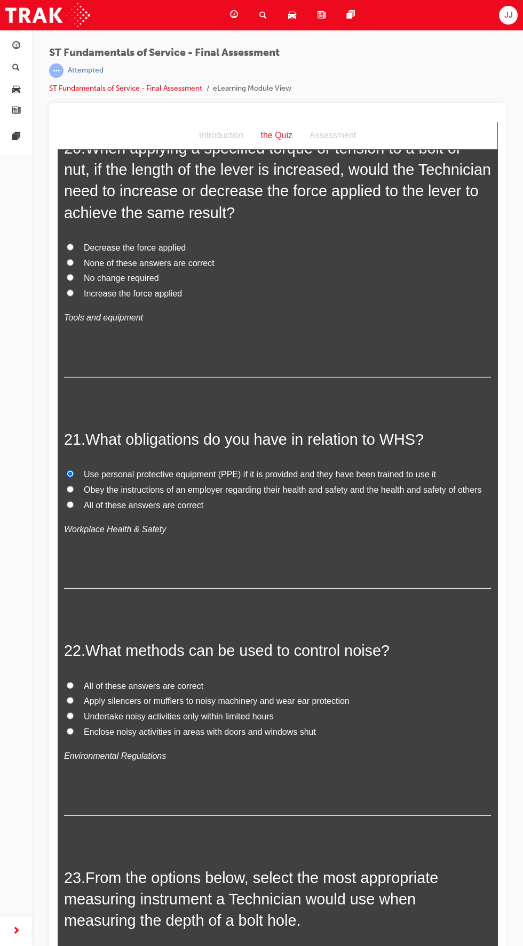
scroll to position [4795, 0]
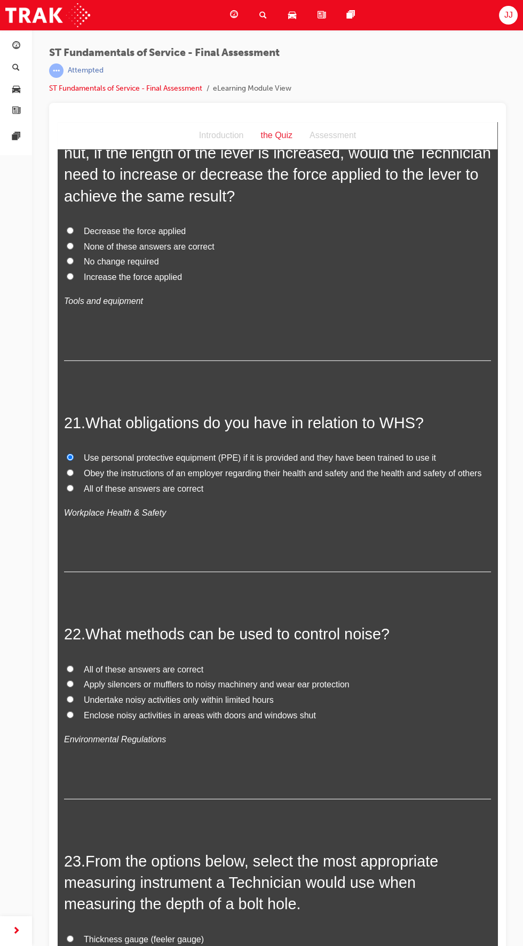
radio input "true"
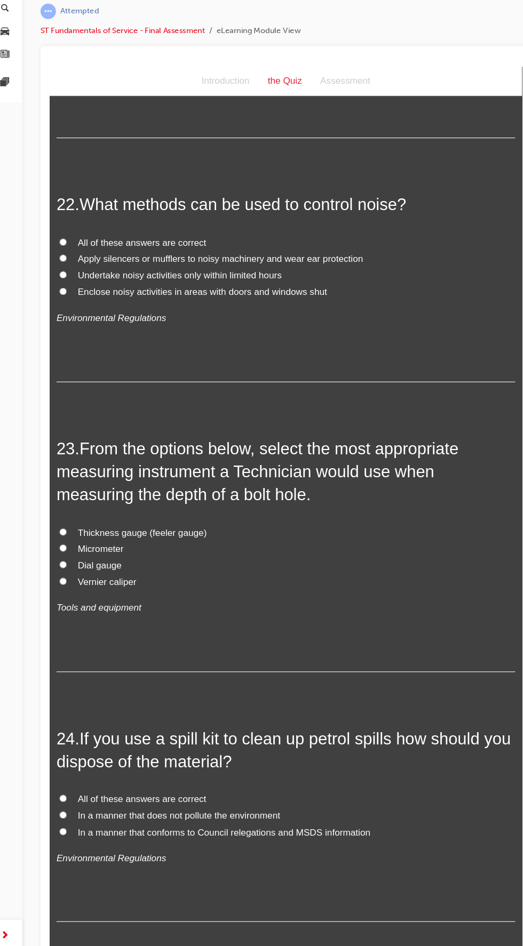
scroll to position [5179, 0]
radio input "true"
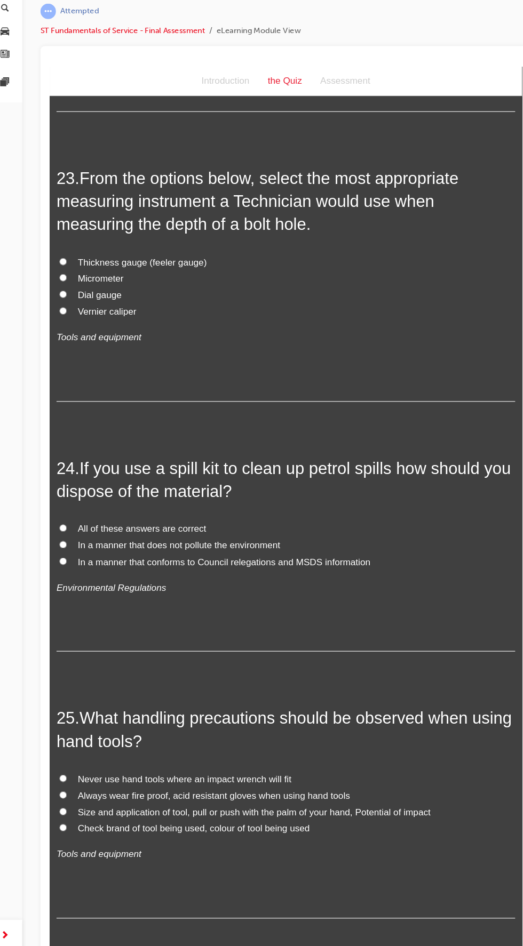
scroll to position [5439, 0]
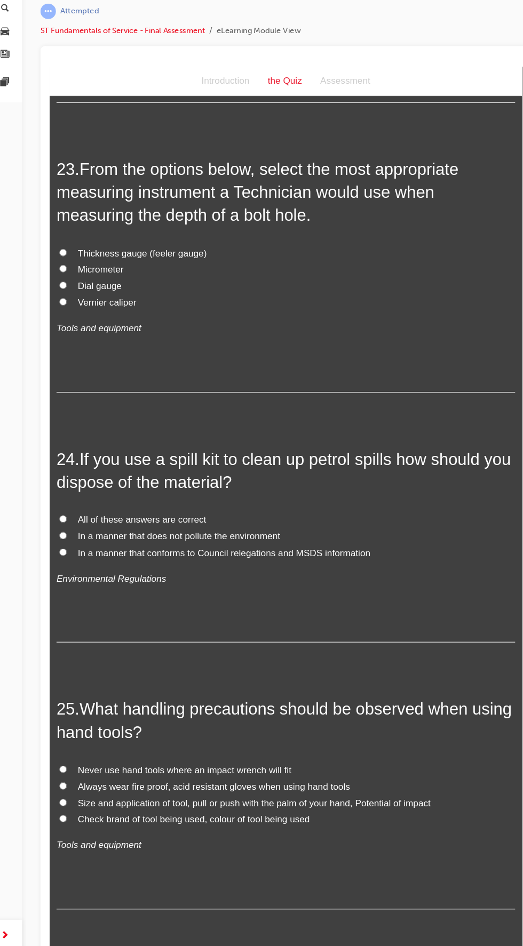
radio input "true"
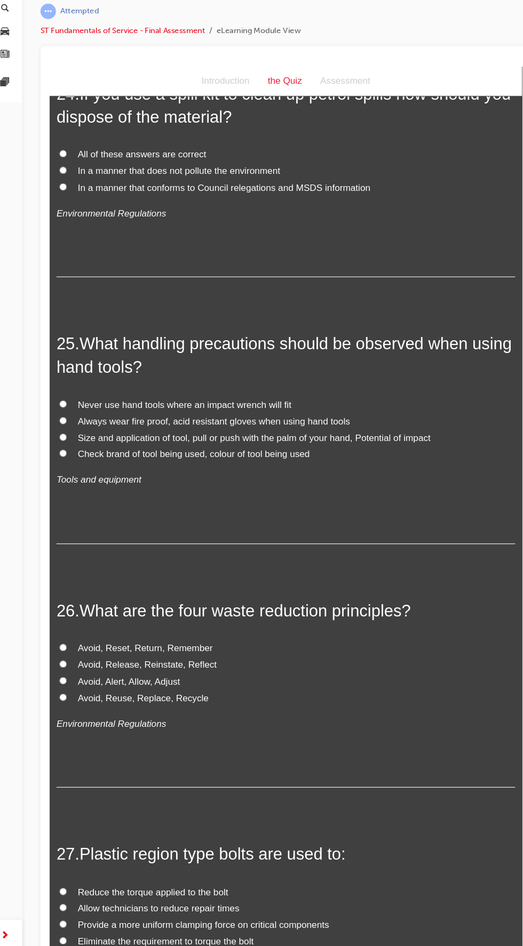
scroll to position [5781, 0]
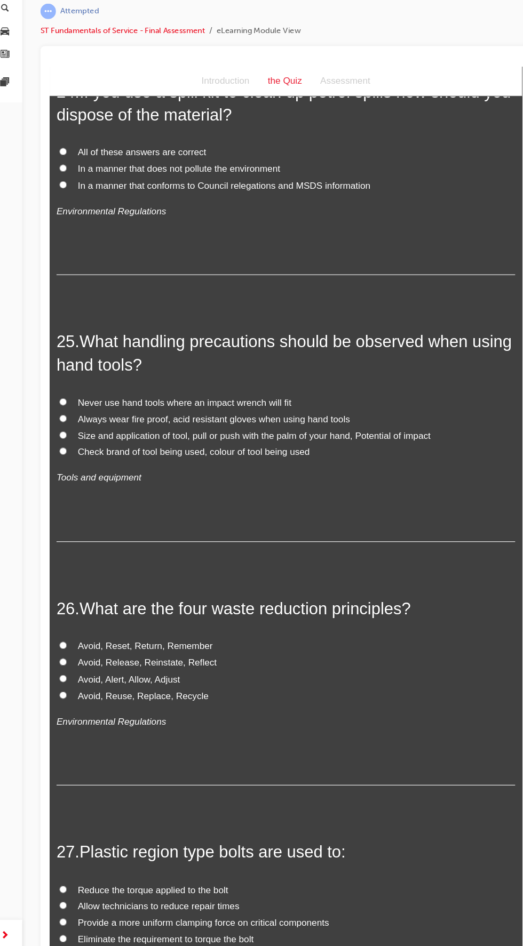
radio input "true"
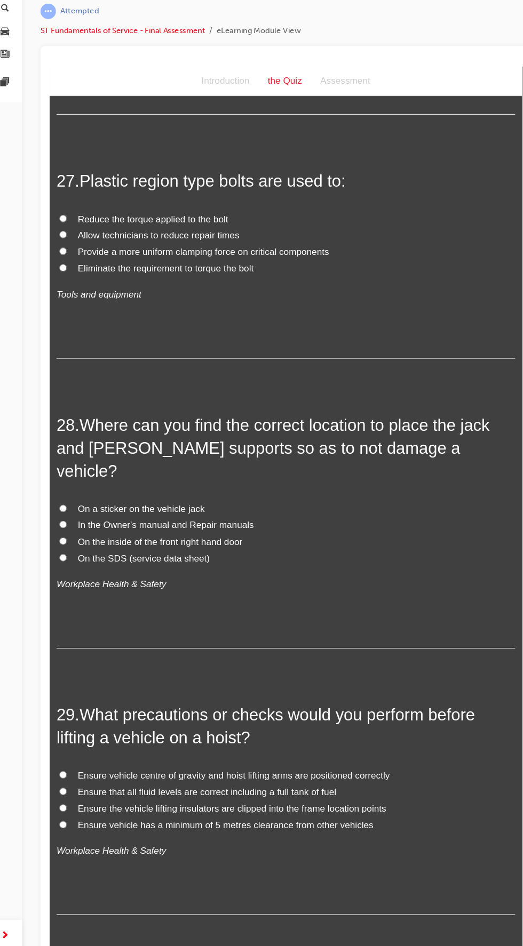
scroll to position [6420, 0]
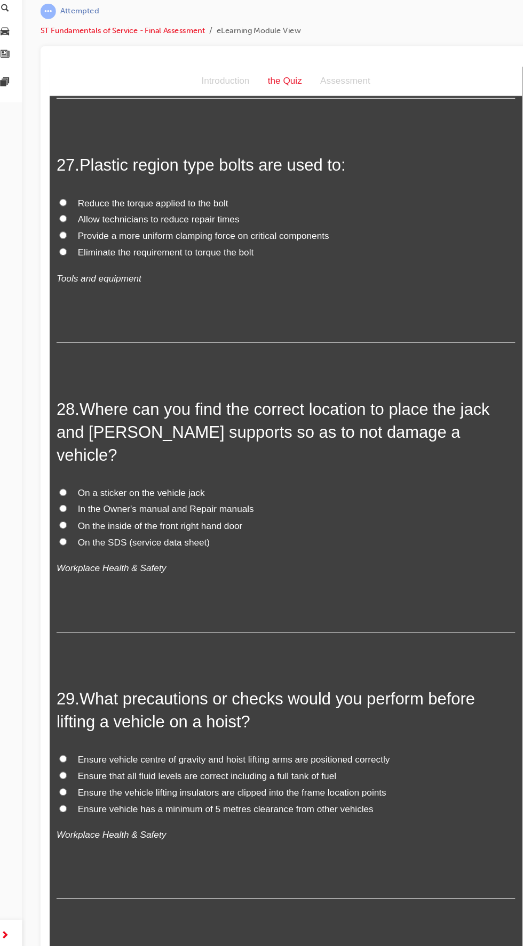
radio input "true"
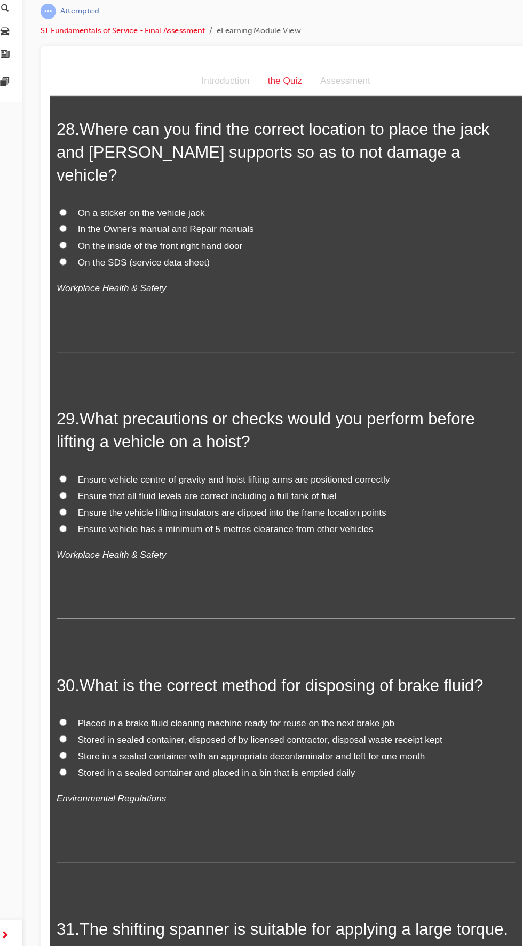
scroll to position [6690, 0]
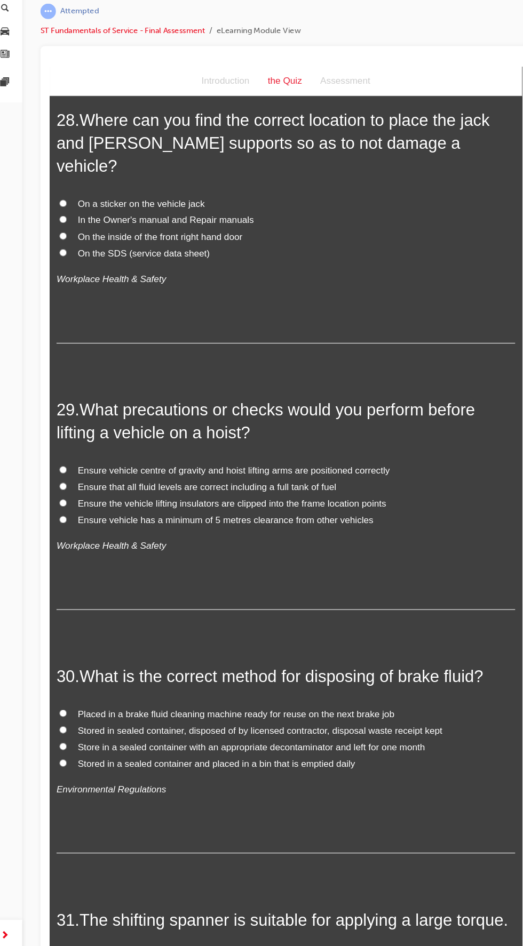
radio input "true"
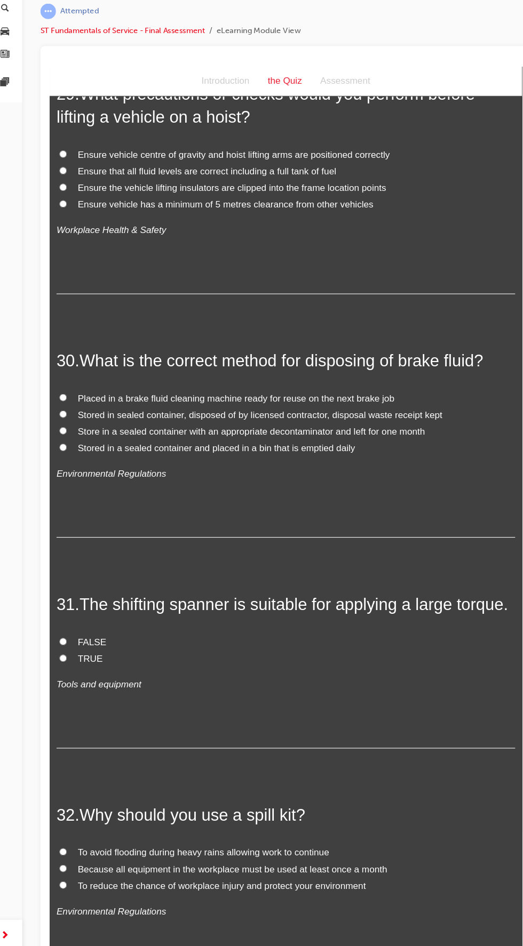
scroll to position [6991, 0]
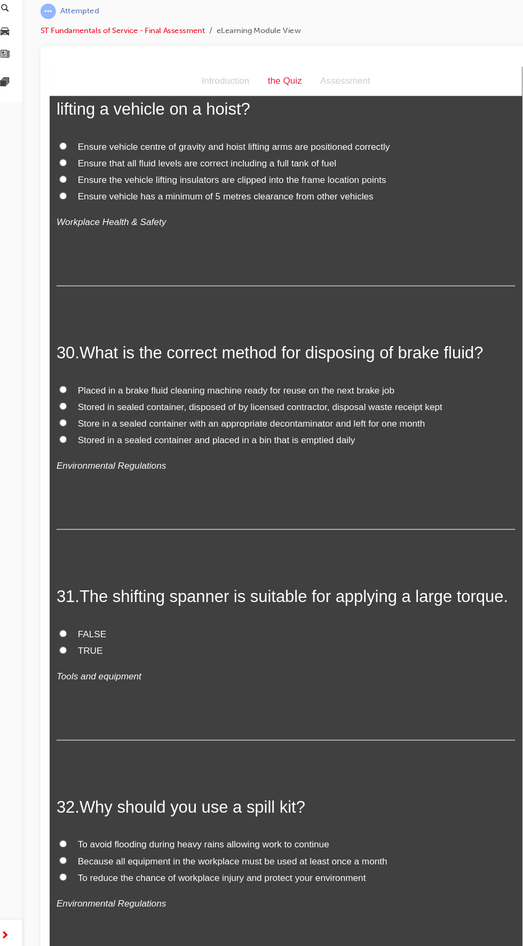
radio input "true"
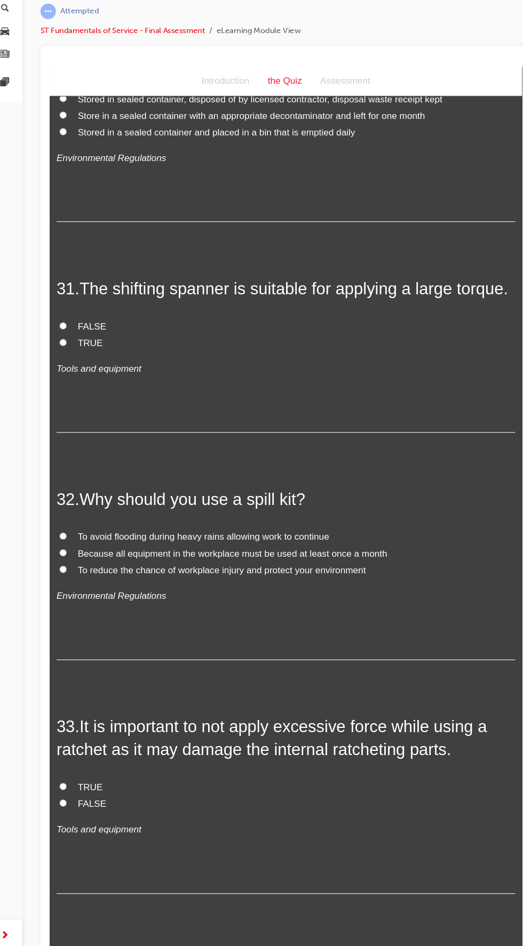
scroll to position [7281, 0]
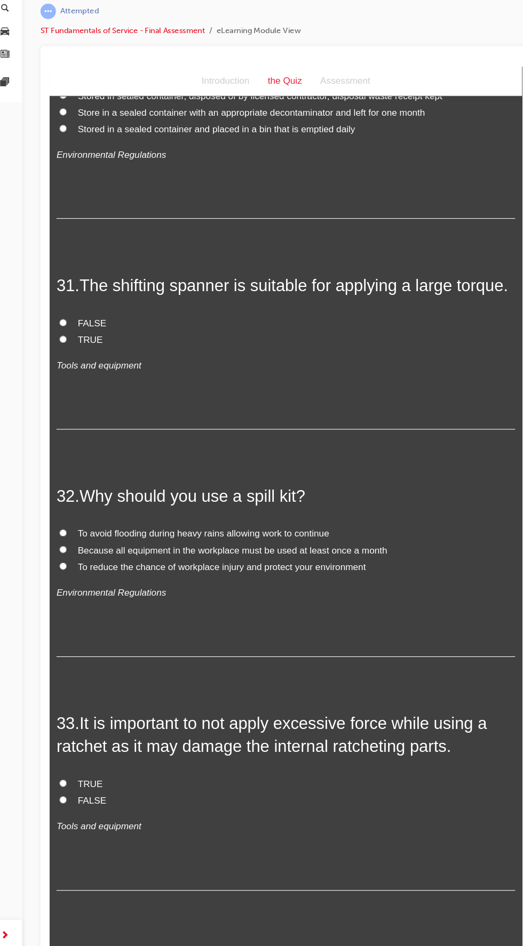
radio input "true"
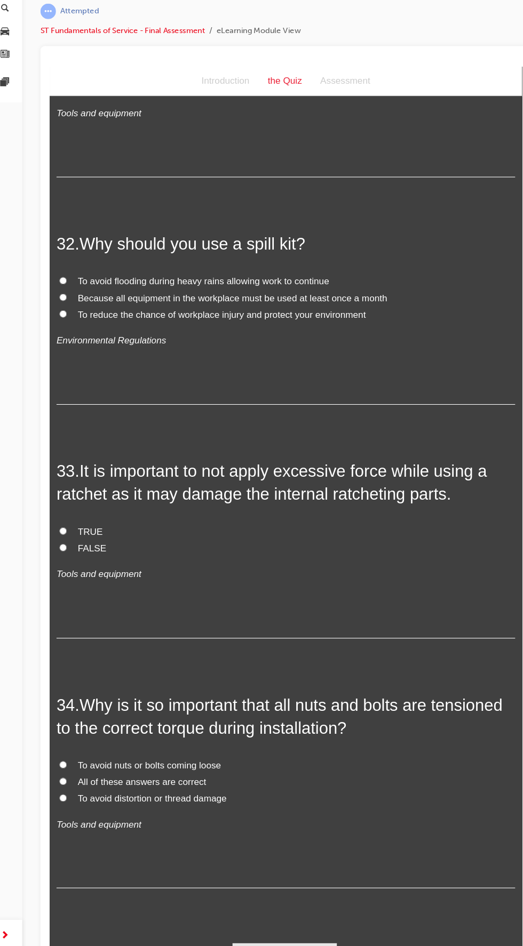
scroll to position [7521, 0]
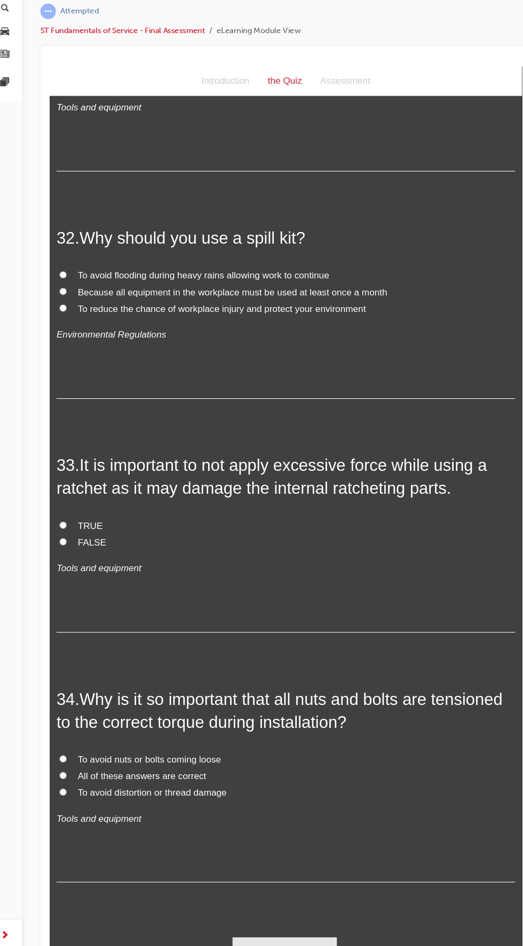
radio input "true"
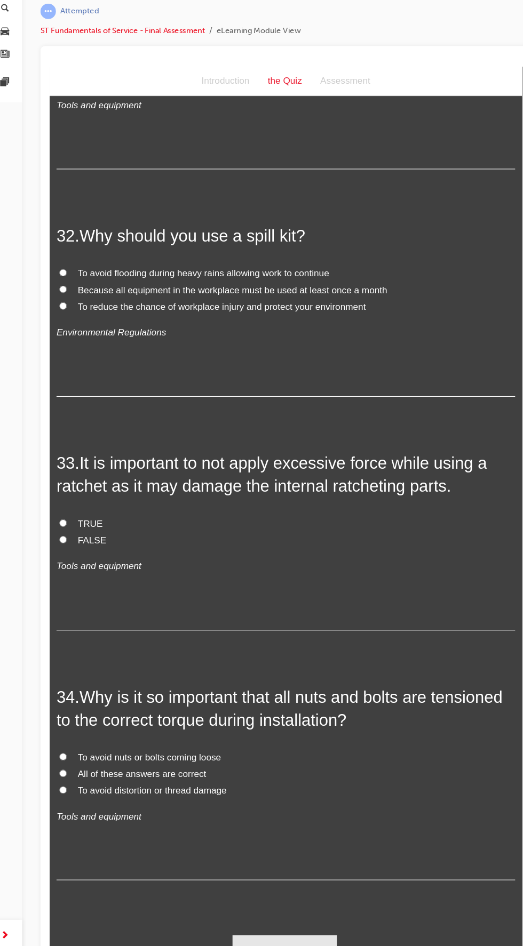
scroll to position [7740, 0]
radio input "true"
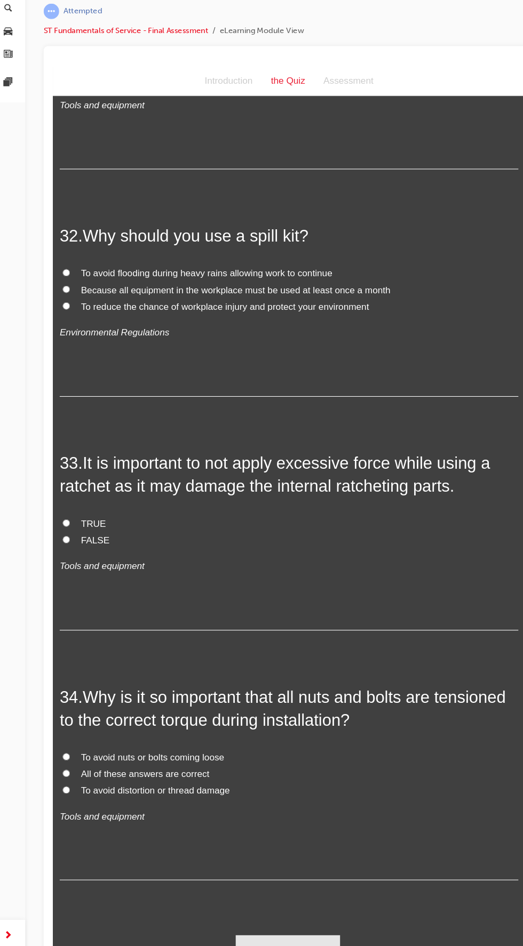
scroll to position [8090, 0]
radio input "true"
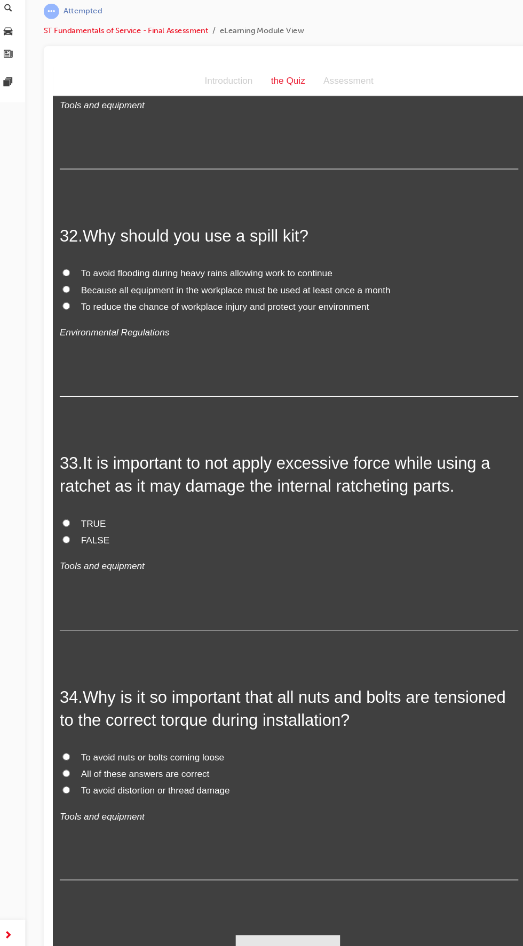
radio input "true"
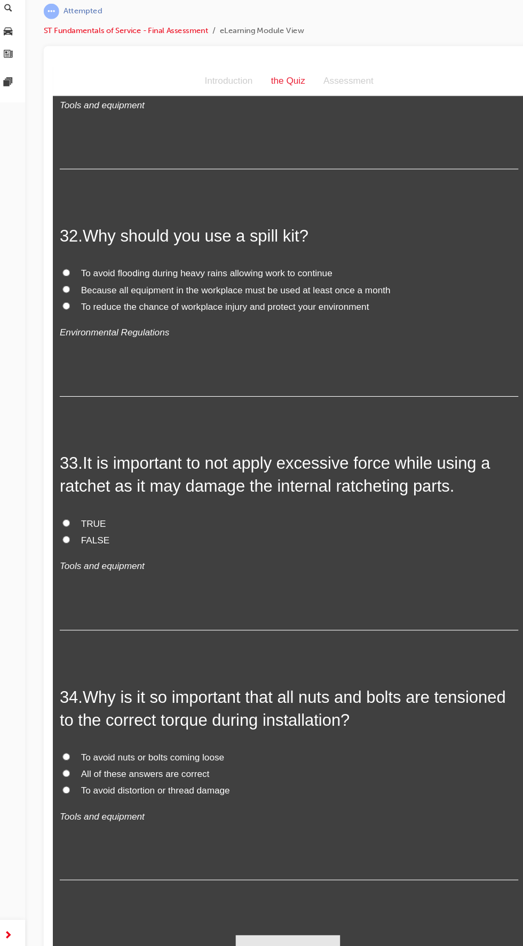
click at [62, 66] on input "FALSE" at bounding box center [64, 62] width 7 height 7
radio input "true"
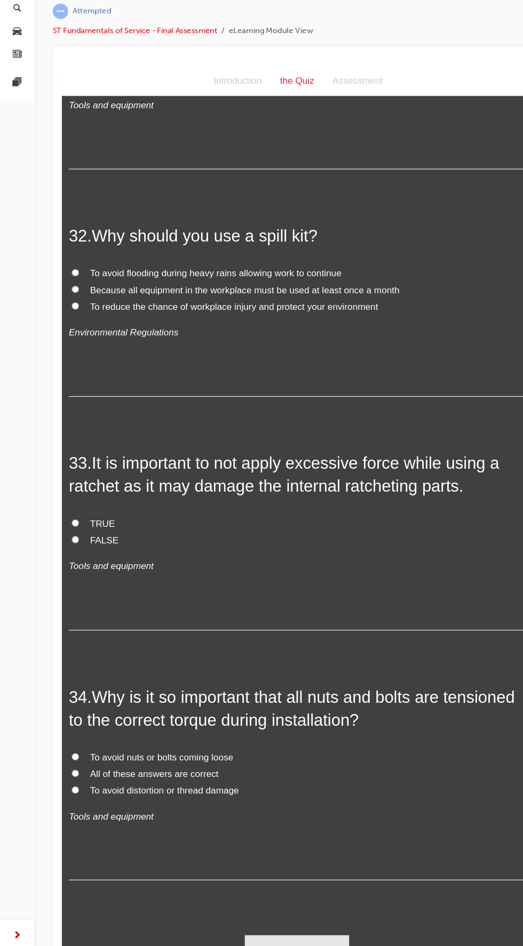
scroll to position [9174, 0]
click at [75, 293] on input "To reduce the chance of workplace injury and protect your environment" at bounding box center [74, 289] width 7 height 7
radio input "true"
click at [71, 495] on input "TRUE" at bounding box center [74, 491] width 7 height 7
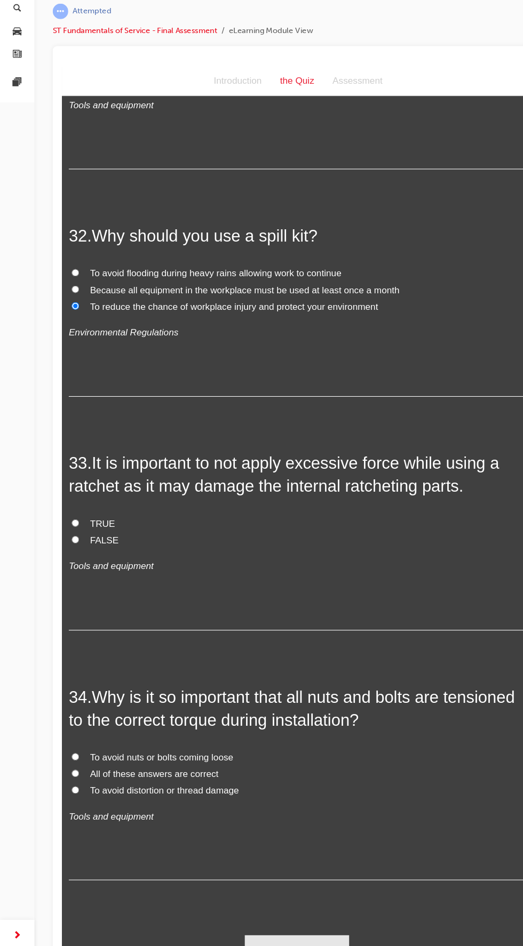
radio input "true"
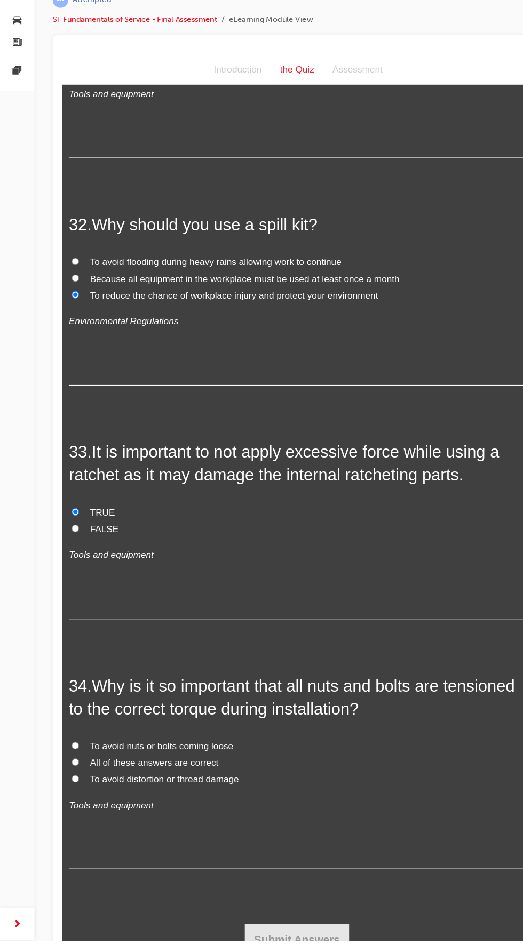
click at [73, 709] on input "All of these answers are correct" at bounding box center [74, 712] width 7 height 7
radio input "true"
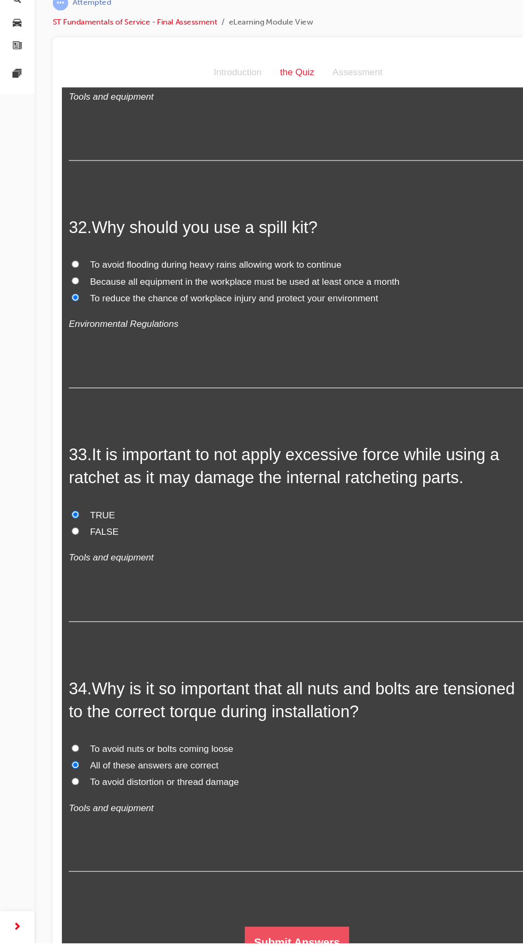
click at [322, 879] on button "Submit Answers" at bounding box center [280, 882] width 97 height 30
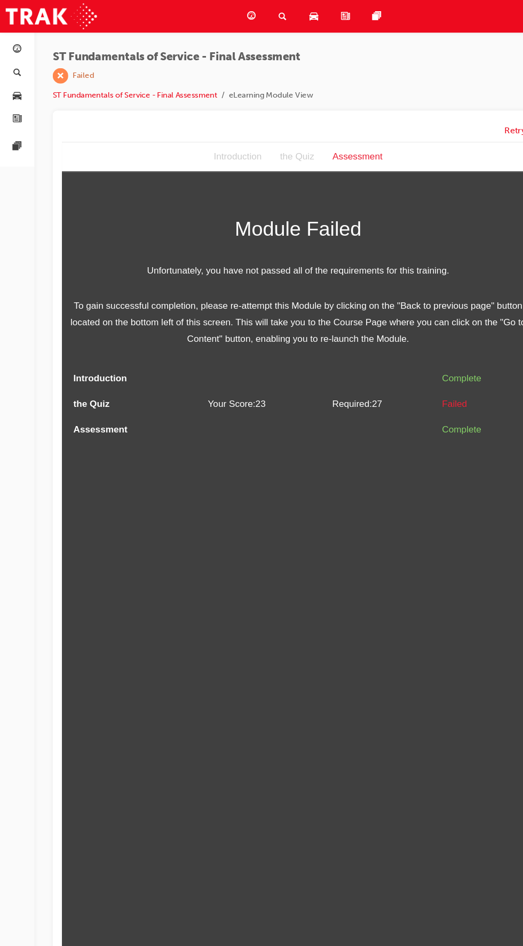
click at [348, 389] on span "Required: 27" at bounding box center [336, 384] width 46 height 9
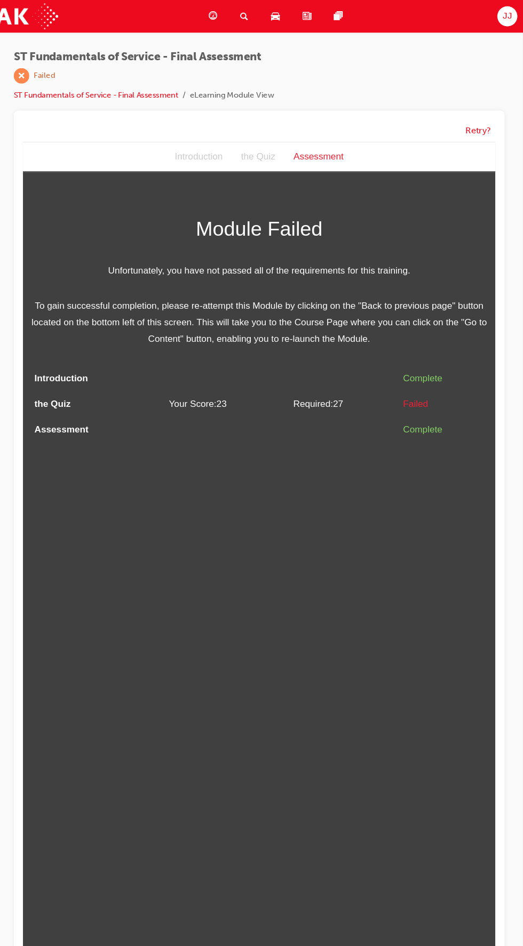
click at [313, 164] on div "Introduction the Quiz Assessment" at bounding box center [243, 155] width 440 height 28
click at [242, 161] on div "the Quiz" at bounding box center [241, 154] width 49 height 15
click at [249, 160] on div "the Quiz" at bounding box center [241, 154] width 49 height 15
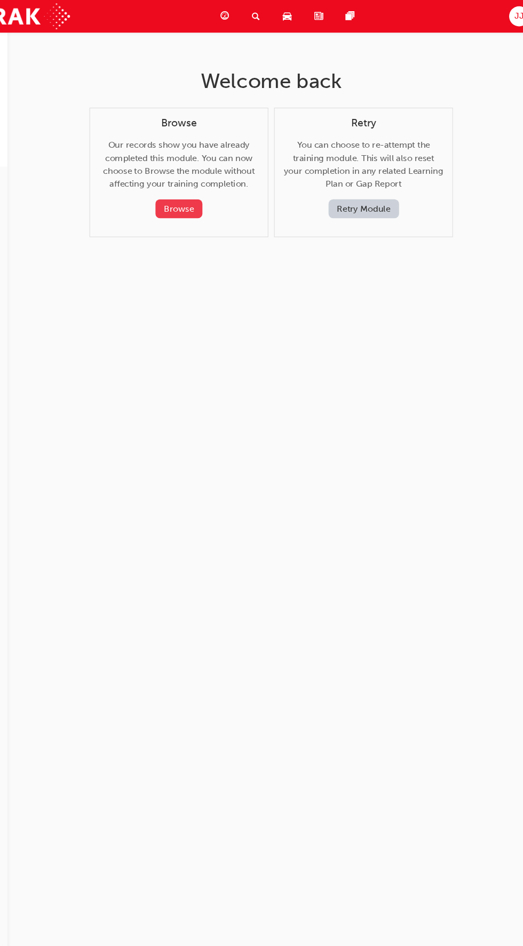
click at [207, 199] on button "Browse" at bounding box center [192, 195] width 44 height 18
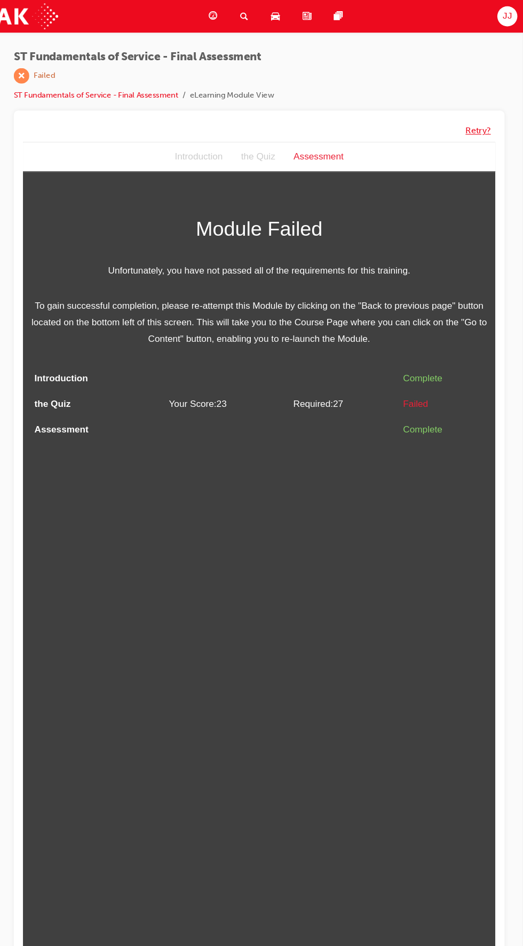
click at [479, 119] on button "Retry?" at bounding box center [480, 122] width 23 height 12
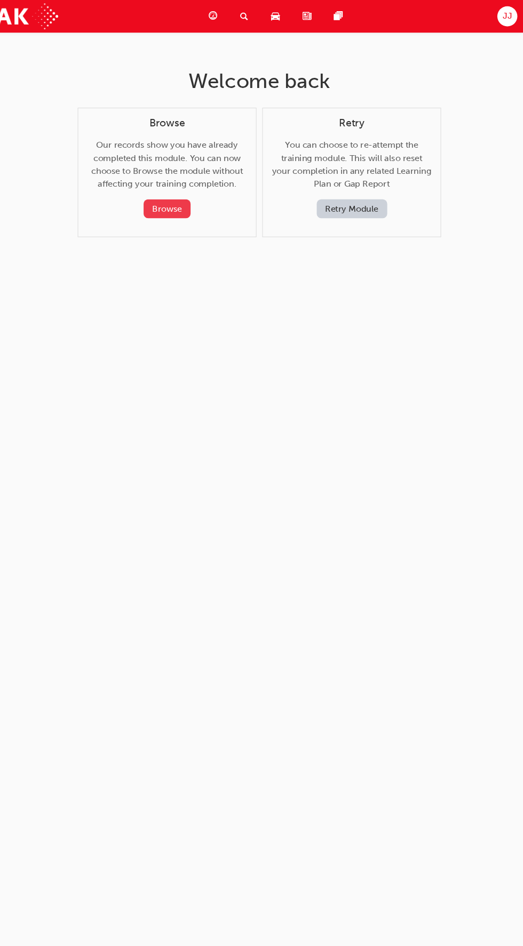
click at [208, 194] on button "Browse" at bounding box center [192, 195] width 44 height 18
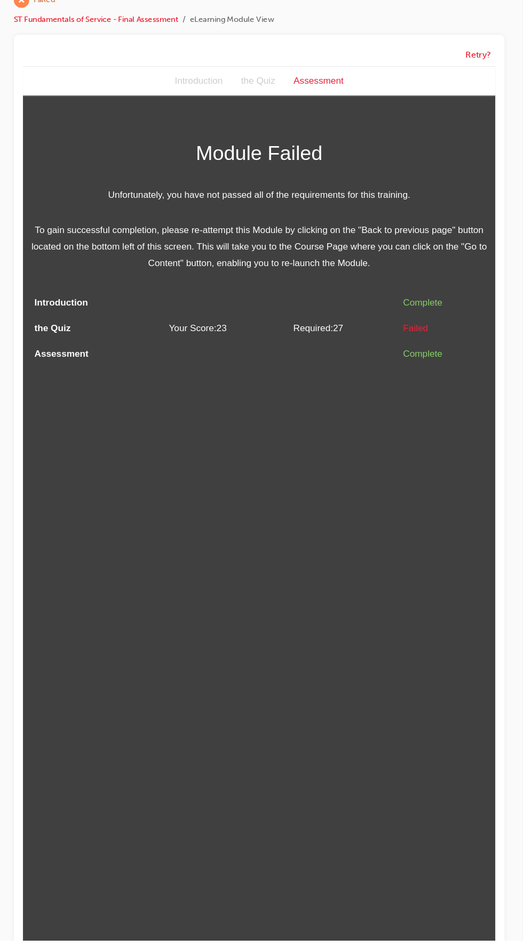
click at [310, 298] on td at bounding box center [321, 286] width 102 height 24
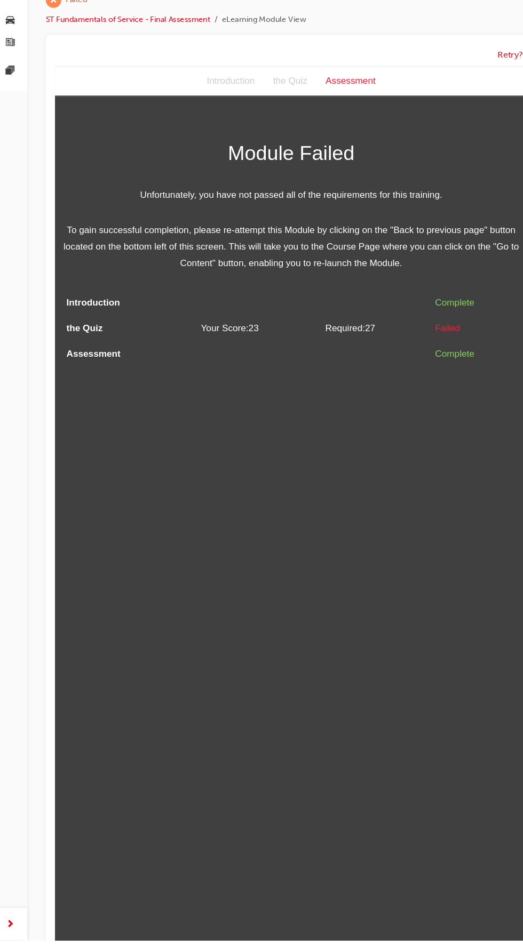
click at [98, 322] on td "the Quiz" at bounding box center [115, 310] width 109 height 24
click at [117, 298] on td "Introduction" at bounding box center [115, 286] width 109 height 24
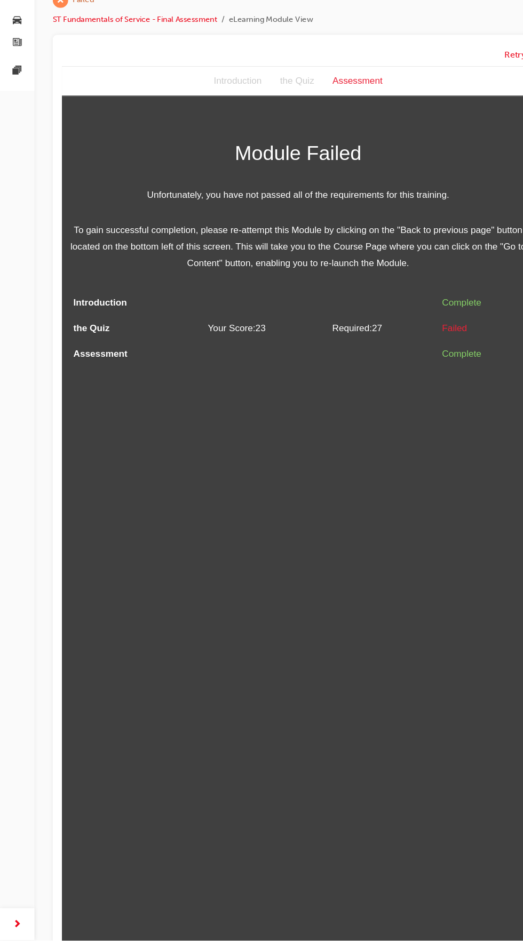
click at [25, 942] on div "button" at bounding box center [15, 931] width 21 height 21
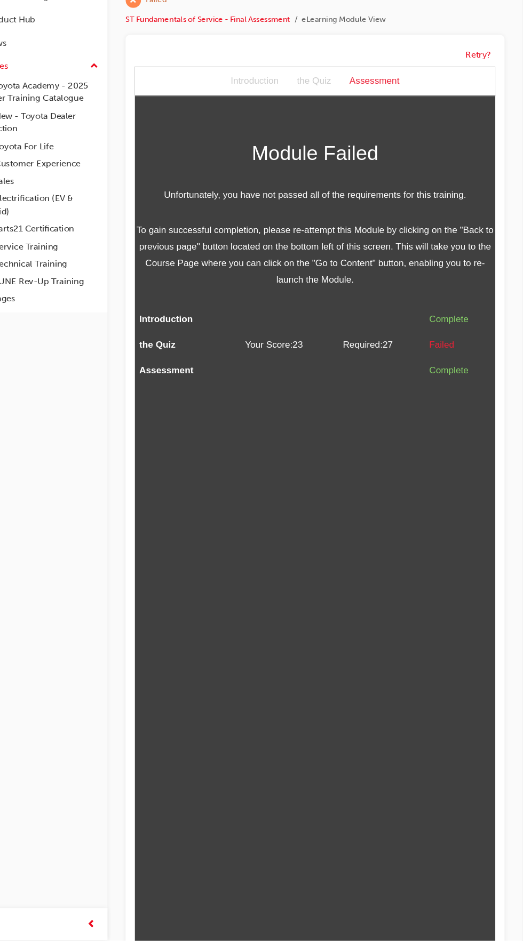
click at [396, 544] on html "Assessment Introduction the Quiz Assessment Module Failed Unfortunately, you ha…" at bounding box center [302, 485] width 336 height 839
click at [121, 942] on div "button" at bounding box center [120, 931] width 21 height 21
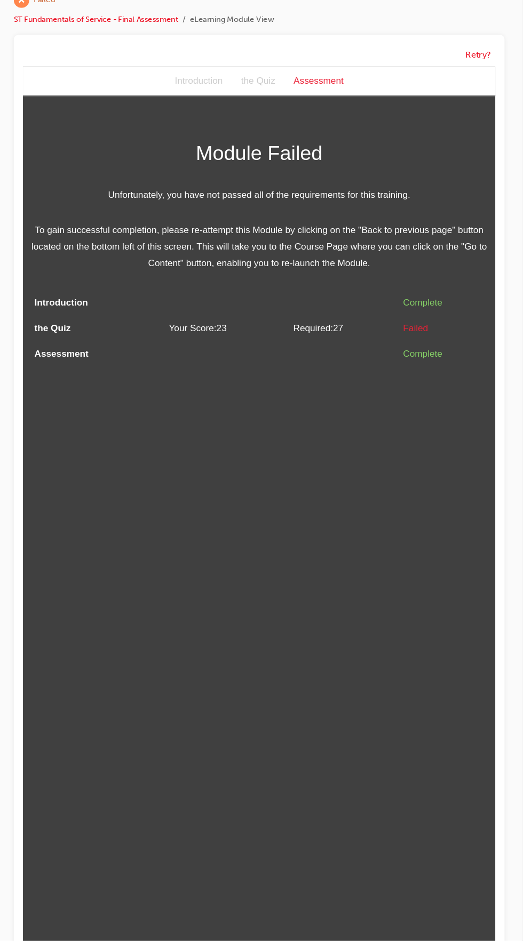
click at [302, 298] on td at bounding box center [321, 286] width 102 height 24
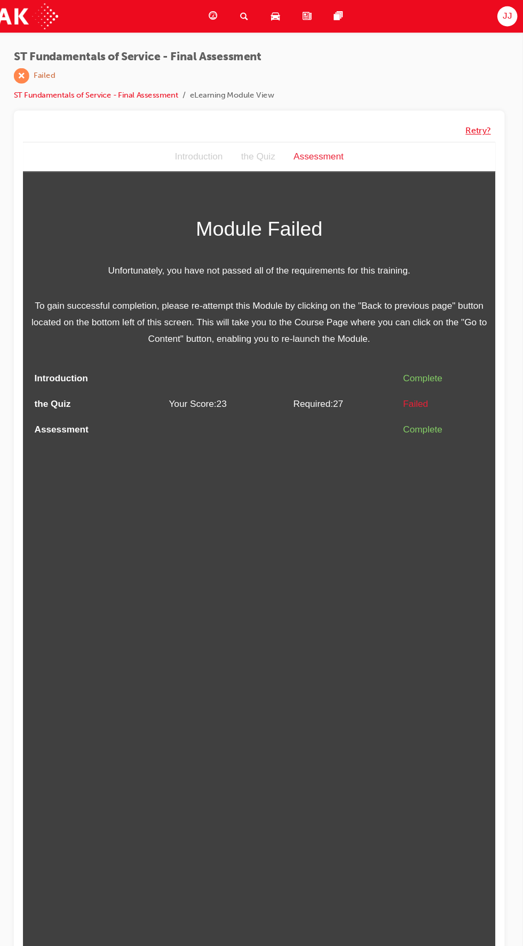
click at [482, 117] on button "Retry?" at bounding box center [480, 122] width 23 height 12
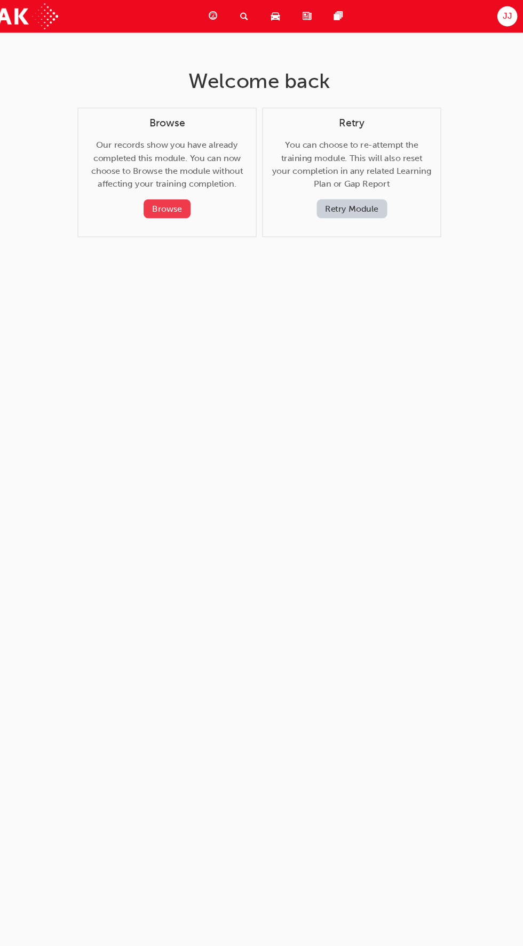
click at [212, 194] on button "Browse" at bounding box center [192, 195] width 44 height 18
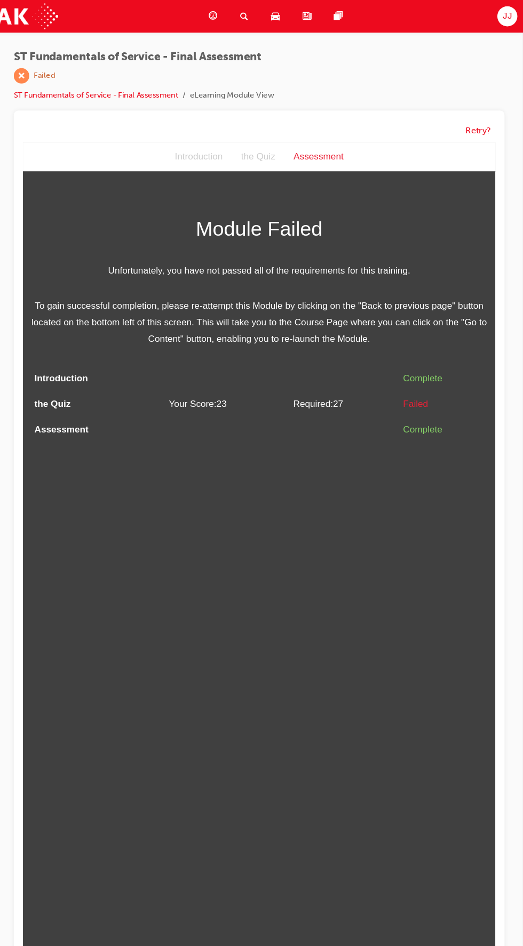
click at [292, 101] on div "ST Fundamentals of Service - Final Assessment | Failed ST Fundamentals of Servi…" at bounding box center [277, 75] width 457 height 56
click at [280, 92] on li "eLearning Module View" at bounding box center [252, 89] width 78 height 12
click at [492, 121] on button "Retry?" at bounding box center [480, 122] width 23 height 12
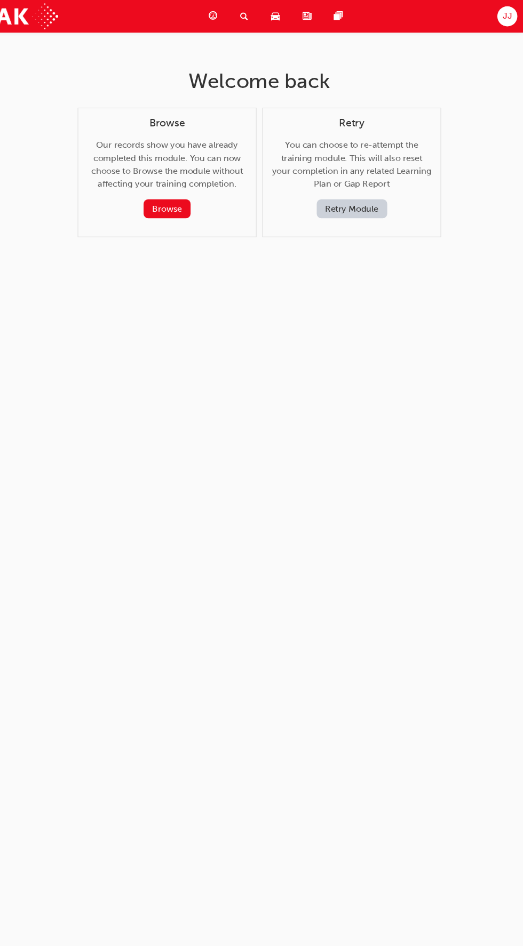
click at [411, 196] on div "Retry Module" at bounding box center [363, 195] width 131 height 18
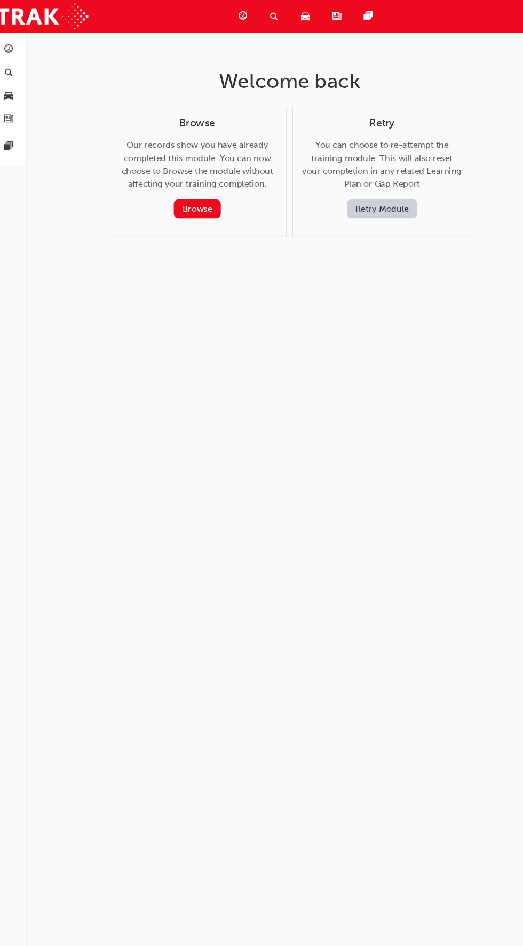
click at [381, 164] on div "Retry You can choose to re-attempt the training module. This will also reset yo…" at bounding box center [363, 156] width 148 height 94
click at [377, 157] on div "Retry You can choose to re-attempt the training module. This will also reset yo…" at bounding box center [363, 156] width 148 height 94
click at [376, 189] on button "Retry Module" at bounding box center [364, 195] width 66 height 18
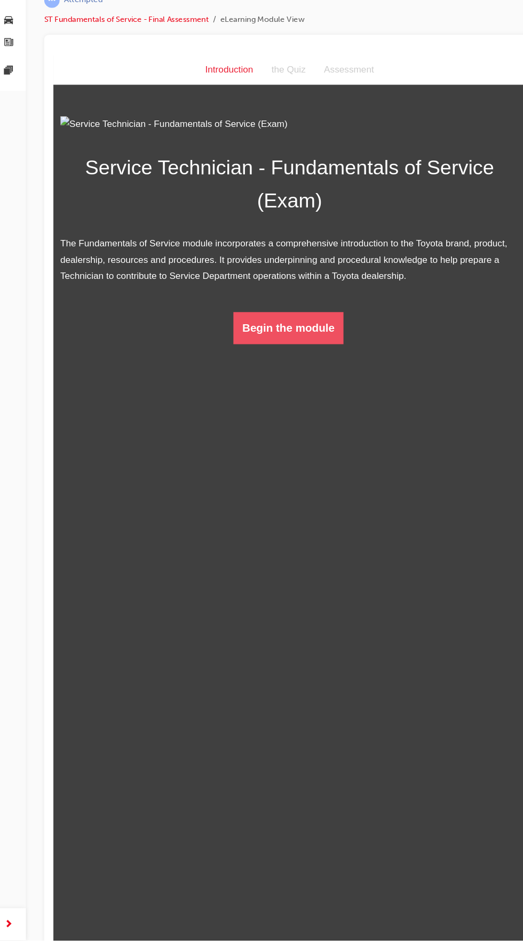
click at [316, 324] on button "Begin the module" at bounding box center [271, 309] width 103 height 30
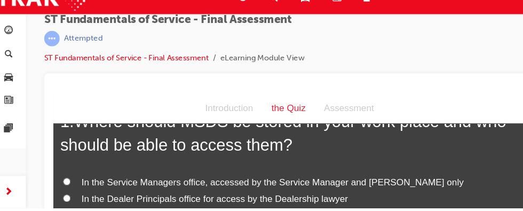
scroll to position [87, 0]
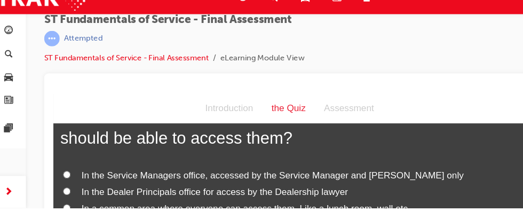
click at [67, 166] on input "In the Service Managers office, accessed by the Service Manager and Foreman only" at bounding box center [65, 168] width 7 height 7
radio input "true"
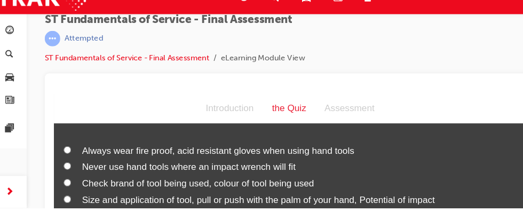
scroll to position [360, 0]
click at [68, 188] on input "Size and application of tool, pull or push with the palm of your hand, Potentia…" at bounding box center [66, 190] width 7 height 7
radio input "true"
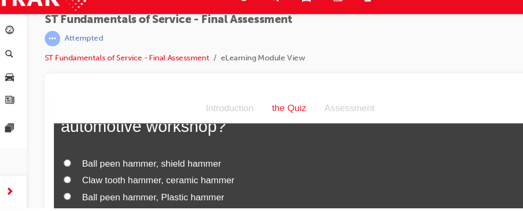
scroll to position [595, 0]
click at [68, 201] on input "Plastic hammer, incident hammer" at bounding box center [66, 203] width 7 height 7
radio input "true"
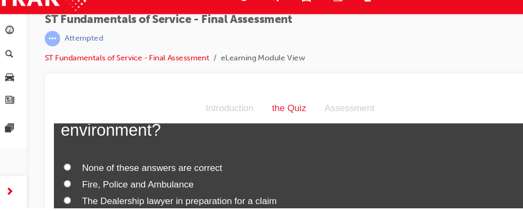
scroll to position [865, 0]
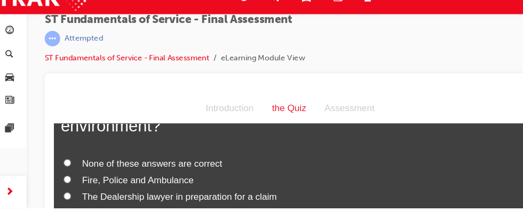
click at [70, 157] on input "None of these answers are correct" at bounding box center [66, 157] width 7 height 7
radio input "true"
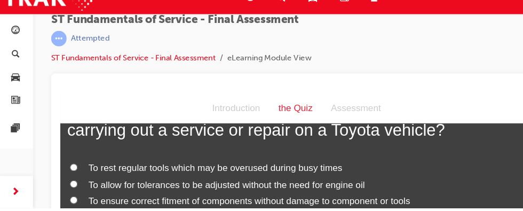
scroll to position [1111, 0]
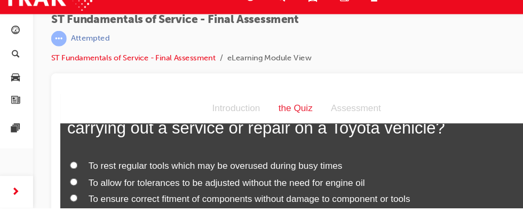
click at [75, 191] on input "To ensure correct fitment of components without damage to component or tools" at bounding box center [72, 190] width 7 height 7
radio input "true"
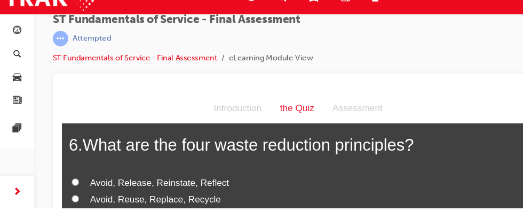
scroll to position [1325, 0]
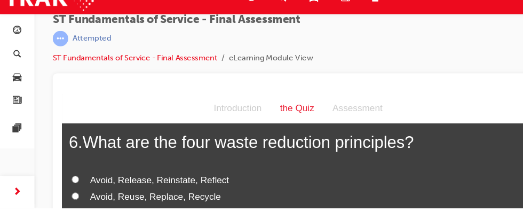
click at [91, 188] on span "Avoid, Reuse, Replace, Recycle" at bounding box center [149, 188] width 122 height 9
click at [78, 188] on input "Avoid, Reuse, Replace, Recycle" at bounding box center [74, 188] width 7 height 7
radio input "true"
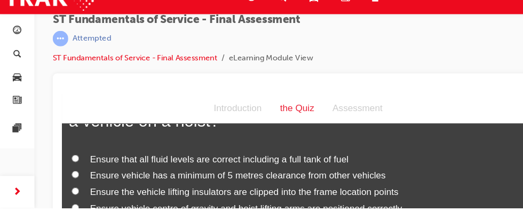
scroll to position [1596, 0]
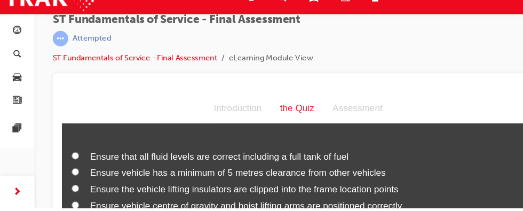
click at [78, 198] on input "Ensure vehicle centre of gravity and hoist lifting arms are positioned correctly" at bounding box center [74, 196] width 7 height 7
radio input "true"
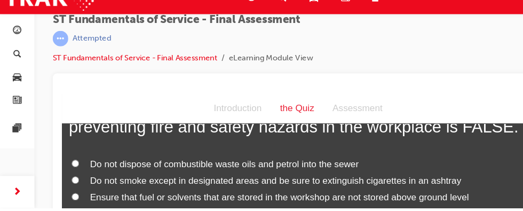
scroll to position [1837, 0]
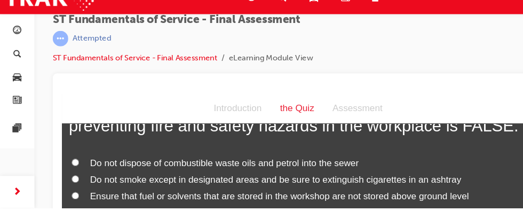
click at [86, 154] on label "Do not dispose of combustible waste oils and petrol into the sewer" at bounding box center [281, 157] width 427 height 15
click at [78, 154] on input "Do not dispose of combustible waste oils and petrol into the sewer" at bounding box center [74, 157] width 7 height 7
radio input "true"
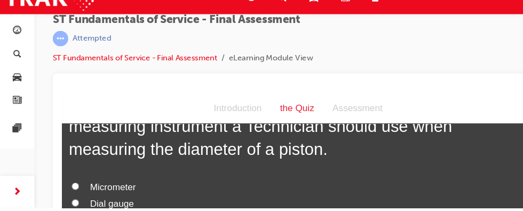
scroll to position [2087, 0]
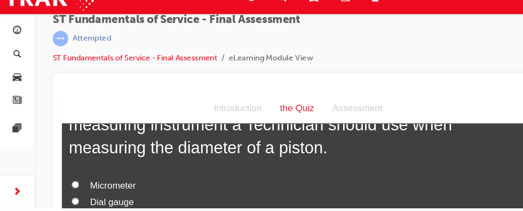
click at [86, 181] on label "Micrometer" at bounding box center [281, 178] width 427 height 15
click at [78, 181] on input "Micrometer" at bounding box center [74, 177] width 7 height 7
radio input "true"
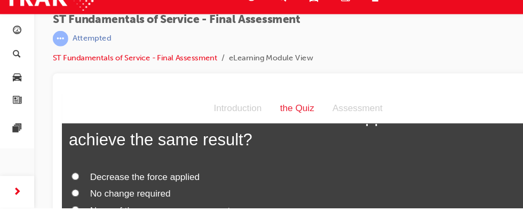
scroll to position [2388, 0]
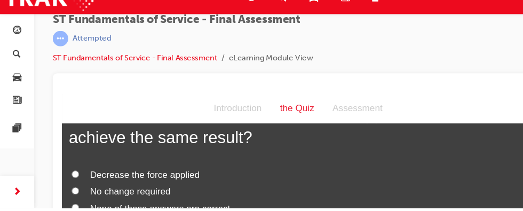
click at [76, 201] on input "None of these answers are correct" at bounding box center [73, 198] width 7 height 7
radio input "true"
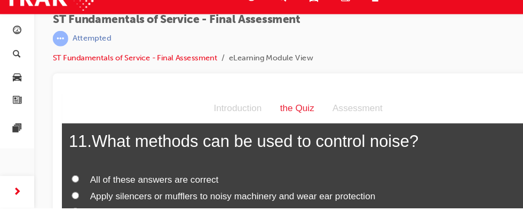
scroll to position [2612, 0]
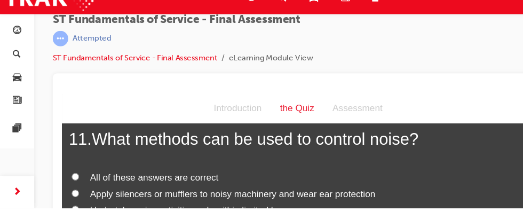
click at [75, 173] on input "All of these answers are correct" at bounding box center [73, 170] width 7 height 7
radio input "true"
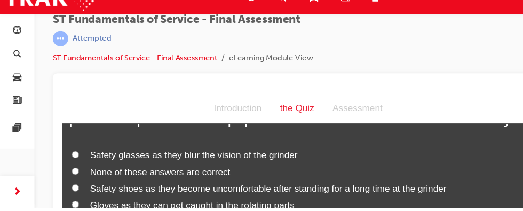
scroll to position [2882, 0]
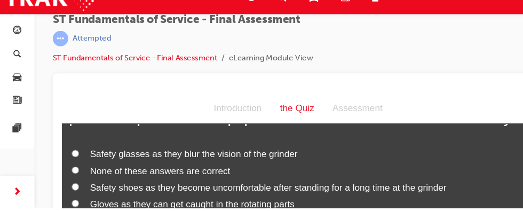
click at [76, 168] on input "None of these answers are correct" at bounding box center [74, 164] width 7 height 7
radio input "true"
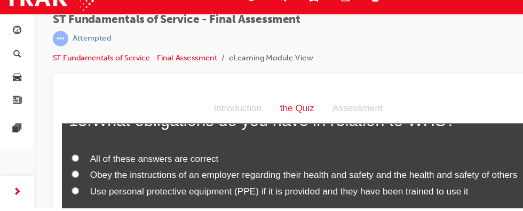
scroll to position [3107, 0]
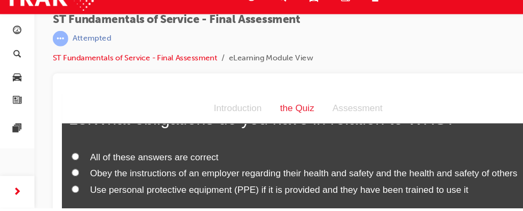
click at [78, 152] on input "All of these answers are correct" at bounding box center [74, 151] width 7 height 7
radio input "true"
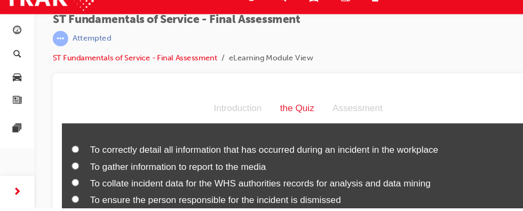
scroll to position [3328, 0]
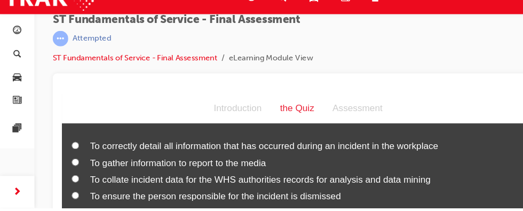
click at [76, 145] on input "To correctly detail all information that has occurred during an incident in the…" at bounding box center [74, 141] width 7 height 7
radio input "true"
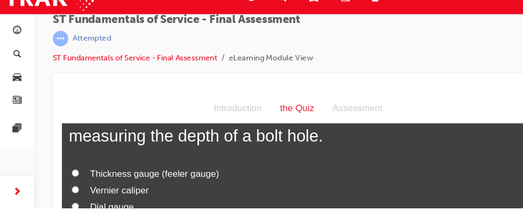
scroll to position [3573, 0]
click at [89, 185] on label "Vernier caliper" at bounding box center [281, 182] width 427 height 15
click at [78, 185] on input "Vernier caliper" at bounding box center [74, 181] width 7 height 7
radio input "true"
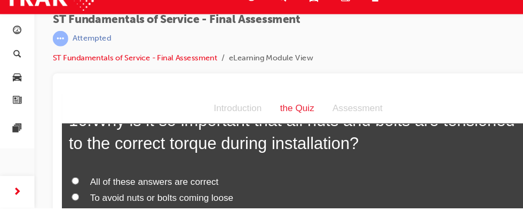
scroll to position [3815, 0]
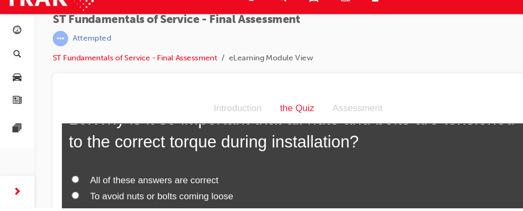
click at [88, 174] on label "All of these answers are correct" at bounding box center [281, 173] width 427 height 15
click at [78, 174] on input "All of these answers are correct" at bounding box center [74, 172] width 7 height 7
radio input "true"
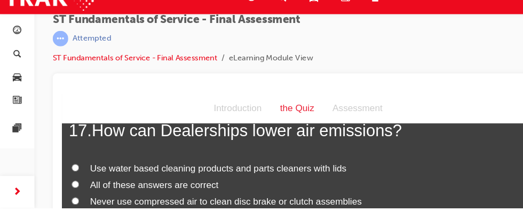
scroll to position [4037, 0]
click at [78, 181] on input "All of these answers are correct" at bounding box center [74, 177] width 7 height 7
radio input "true"
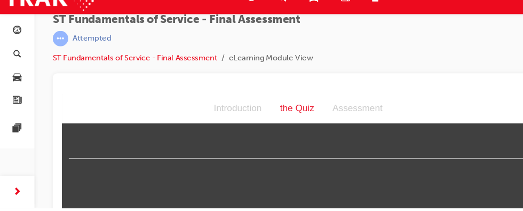
scroll to position [4228, 0]
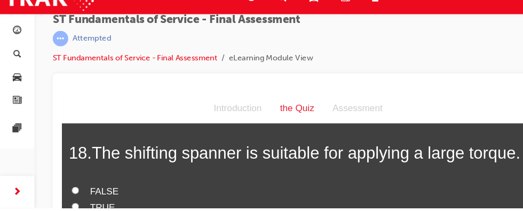
click at [75, 202] on input "TRUE" at bounding box center [74, 198] width 7 height 7
radio input "true"
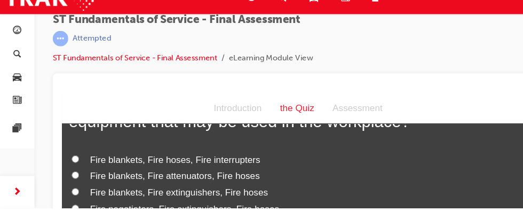
scroll to position [4476, 0]
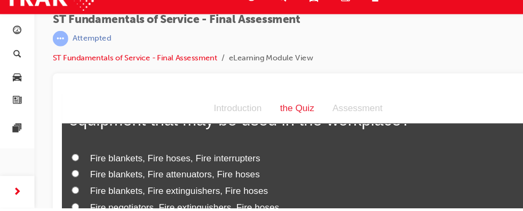
click at [76, 186] on input "Fire blankets, Fire extinguishers, Fire hoses" at bounding box center [74, 182] width 7 height 7
radio input "true"
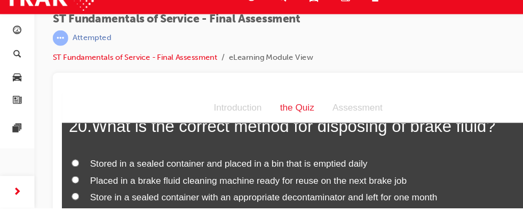
scroll to position [4703, 0]
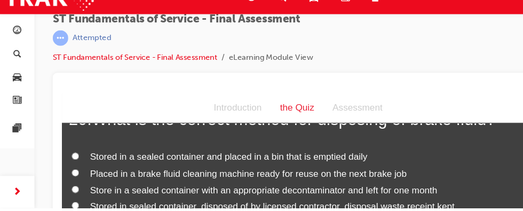
click at [86, 202] on label "Stored in sealed container, disposed of by licensed contractor, disposal waste …" at bounding box center [281, 197] width 427 height 15
click at [78, 201] on input "Stored in sealed container, disposed of by licensed contractor, disposal waste …" at bounding box center [74, 197] width 7 height 7
radio input "true"
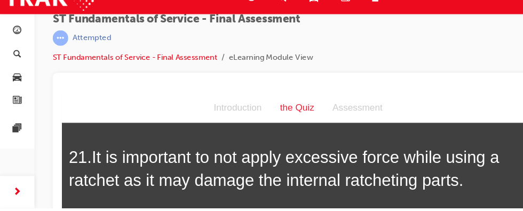
scroll to position [4896, 0]
click at [78, 211] on input "TRUE" at bounding box center [74, 207] width 7 height 7
radio input "true"
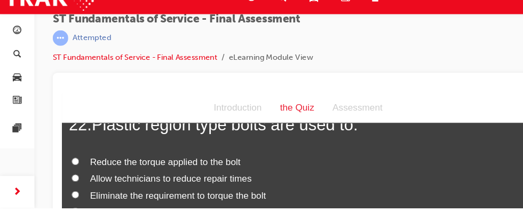
scroll to position [5146, 0]
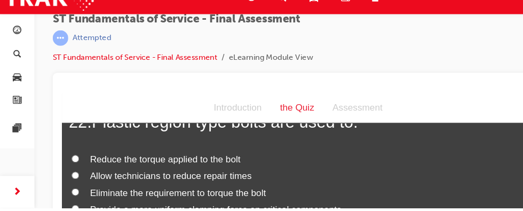
click at [87, 192] on label "Eliminate the requirement to torque the bolt" at bounding box center [281, 185] width 427 height 15
click at [78, 188] on input "Eliminate the requirement to torque the bolt" at bounding box center [74, 184] width 7 height 7
radio input "true"
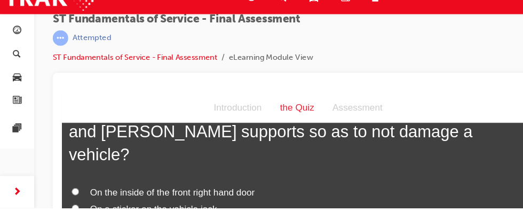
scroll to position [5392, 0]
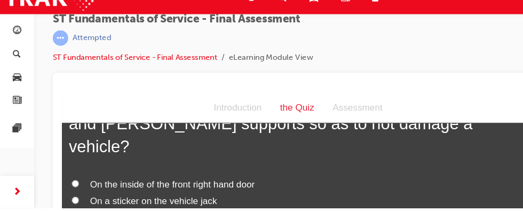
radio input "true"
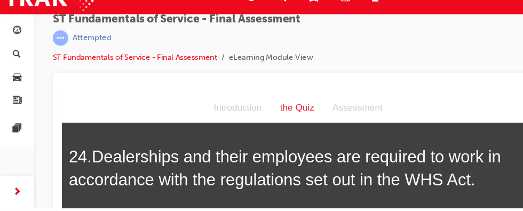
scroll to position [5606, 0]
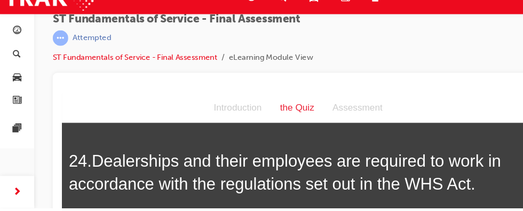
radio input "true"
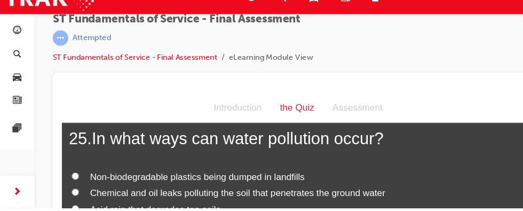
scroll to position [5845, 0]
click at [76, 212] on input "All of these answers are correct" at bounding box center [74, 215] width 7 height 7
radio input "true"
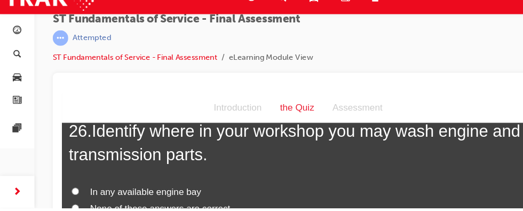
scroll to position [6074, 0]
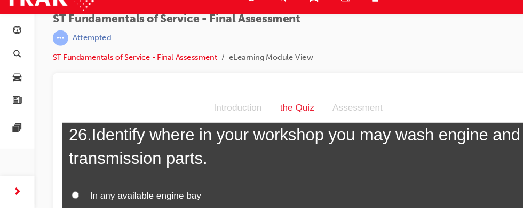
radio input "true"
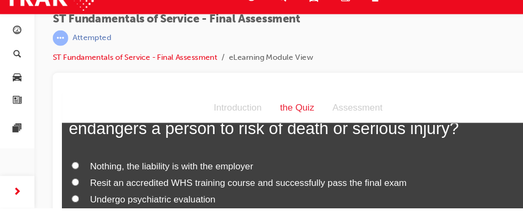
scroll to position [6372, 0]
click at [75, 202] on input "Large fines and potential jail time" at bounding box center [74, 205] width 7 height 7
radio input "true"
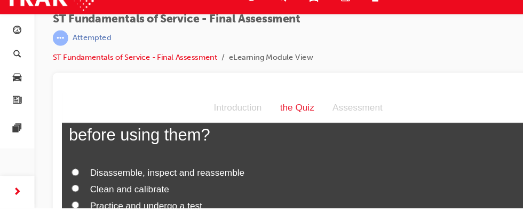
scroll to position [6621, 0]
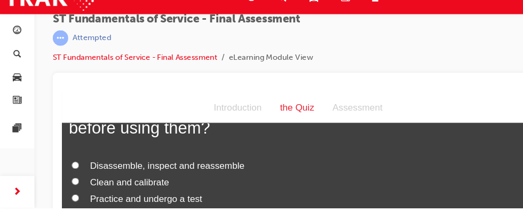
click at [77, 171] on input "Clean and calibrate" at bounding box center [74, 174] width 7 height 7
radio input "true"
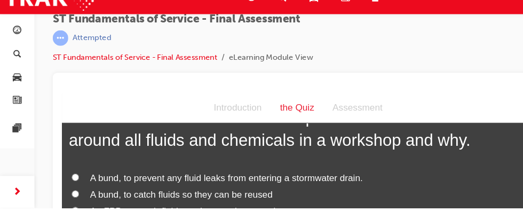
scroll to position [6860, 0]
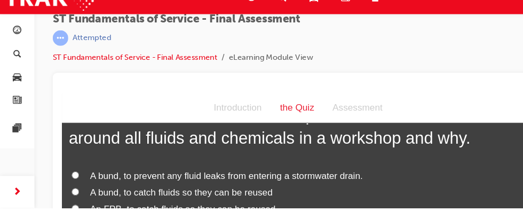
click at [78, 212] on input "An FPB, to prevent any fluid leaks from entering the pit." at bounding box center [74, 215] width 7 height 7
radio input "true"
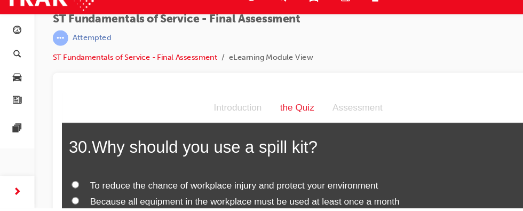
scroll to position [7080, 0]
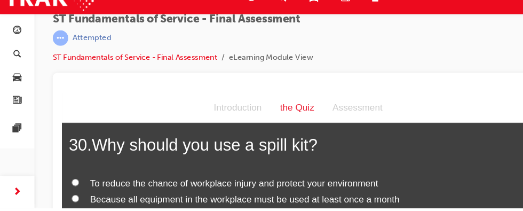
click at [78, 172] on input "To reduce the chance of workplace injury and protect your environment" at bounding box center [74, 175] width 7 height 7
radio input "true"
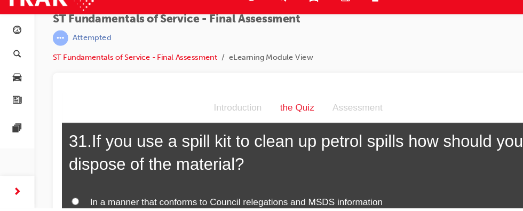
scroll to position [7302, 0]
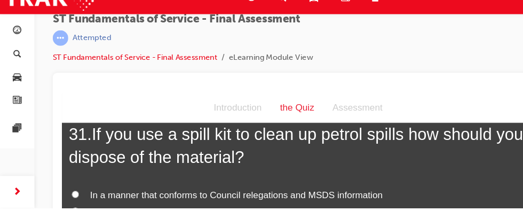
radio input "true"
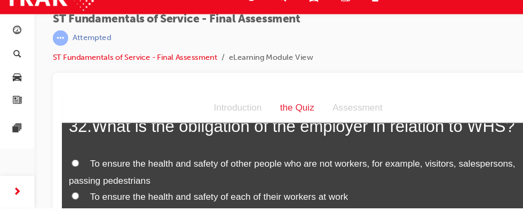
scroll to position [7551, 0]
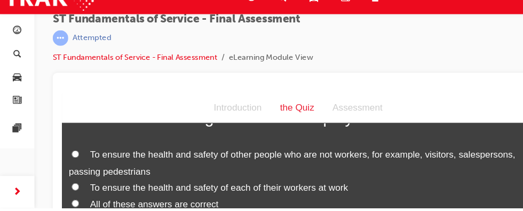
click at [78, 192] on input "All of these answers are correct" at bounding box center [74, 195] width 7 height 7
radio input "true"
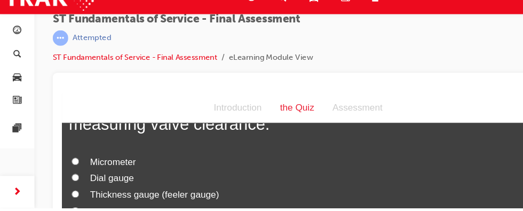
scroll to position [7831, 0]
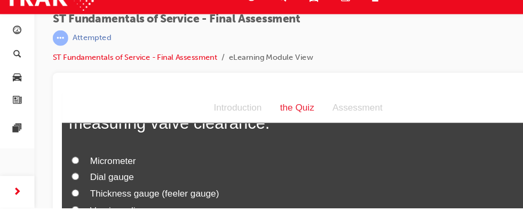
click at [77, 182] on input "Thickness gauge (feeler gauge)" at bounding box center [74, 185] width 7 height 7
radio input "true"
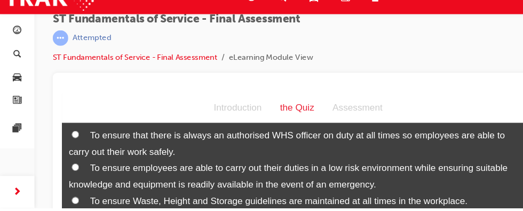
scroll to position [8082, 0]
click at [91, 157] on span "To ensure employees are able to carry out their duties in a low risk environmen…" at bounding box center [272, 169] width 408 height 25
click at [78, 157] on input "To ensure employees are able to carry out their duties in a low risk environmen…" at bounding box center [74, 160] width 7 height 7
radio input "true"
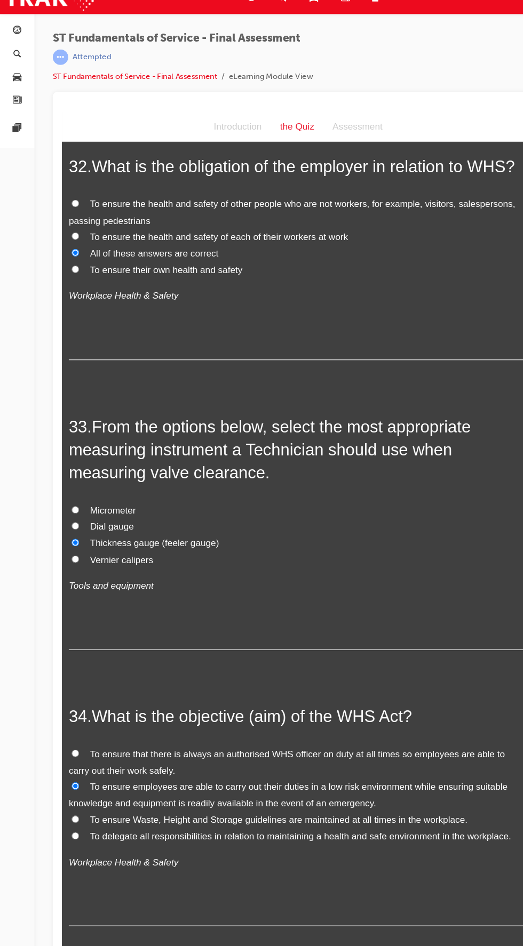
scroll to position [0, 0]
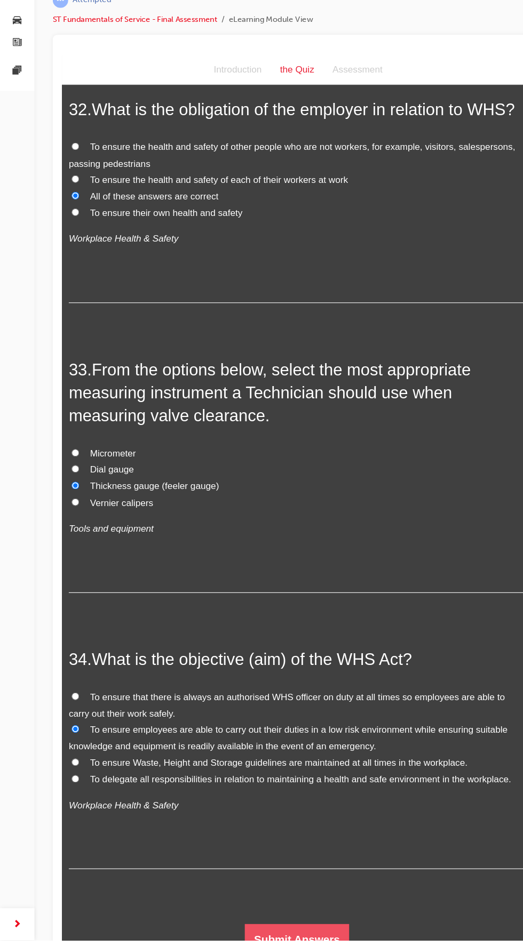
click at [309, 878] on button "Submit Answers" at bounding box center [280, 879] width 97 height 30
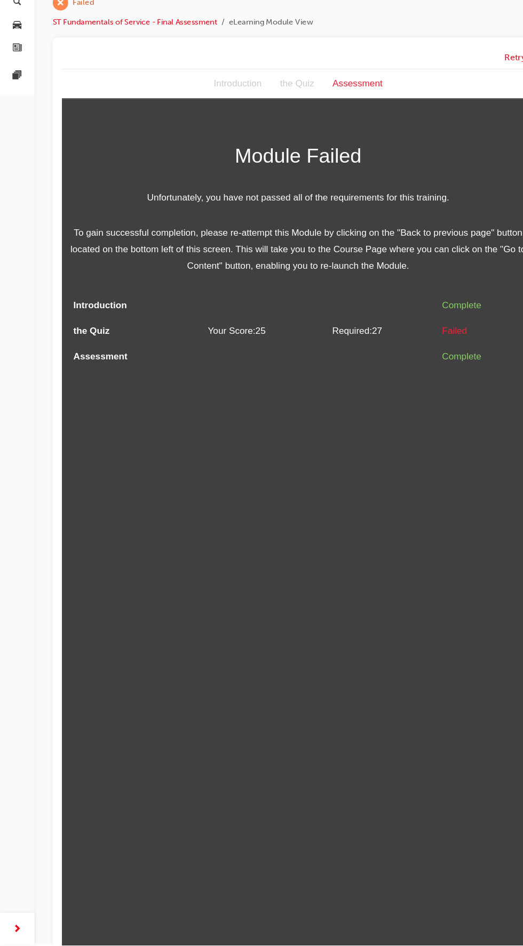
scroll to position [17, 0]
